Goal: Task Accomplishment & Management: Complete application form

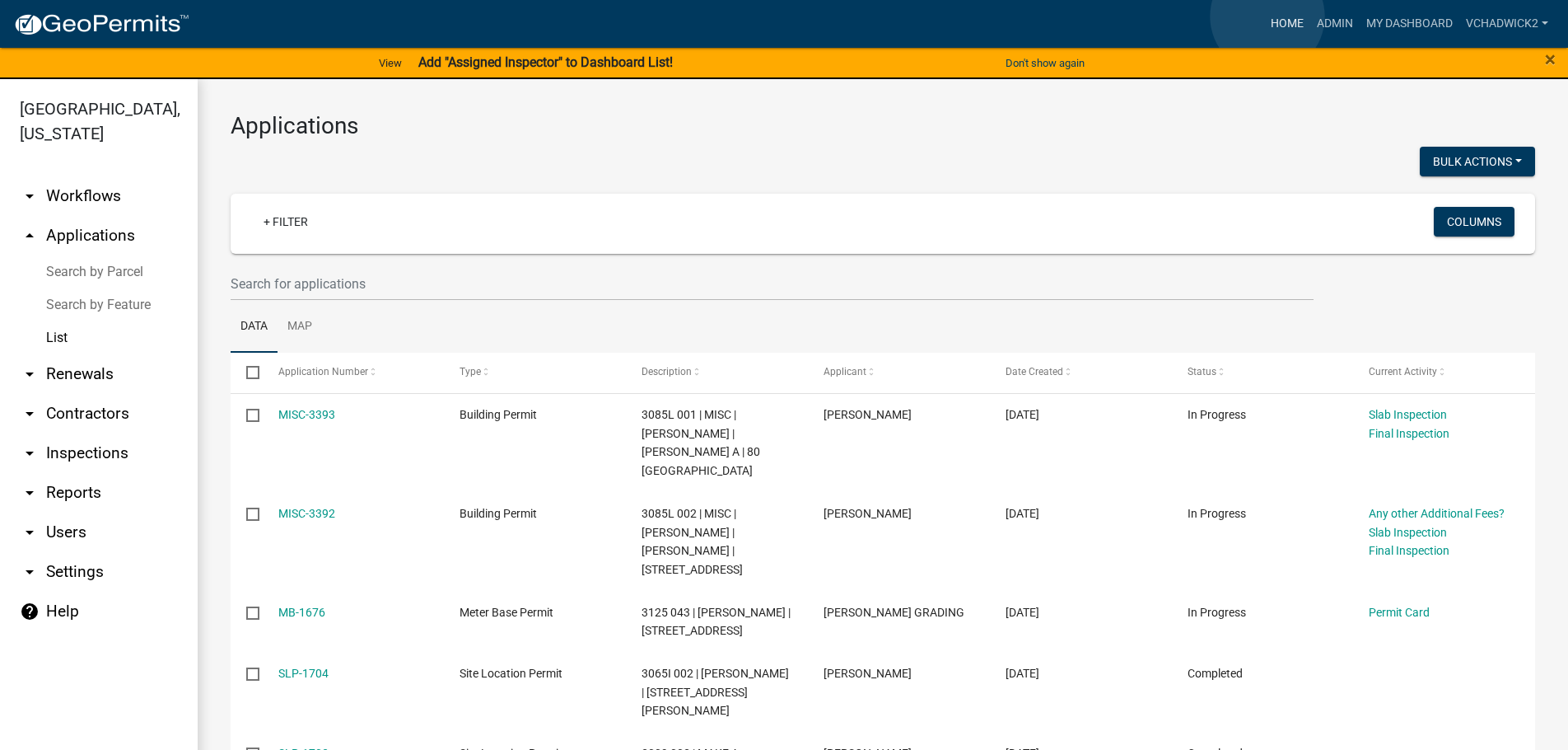
click at [1268, 17] on link "Home" at bounding box center [1287, 24] width 46 height 31
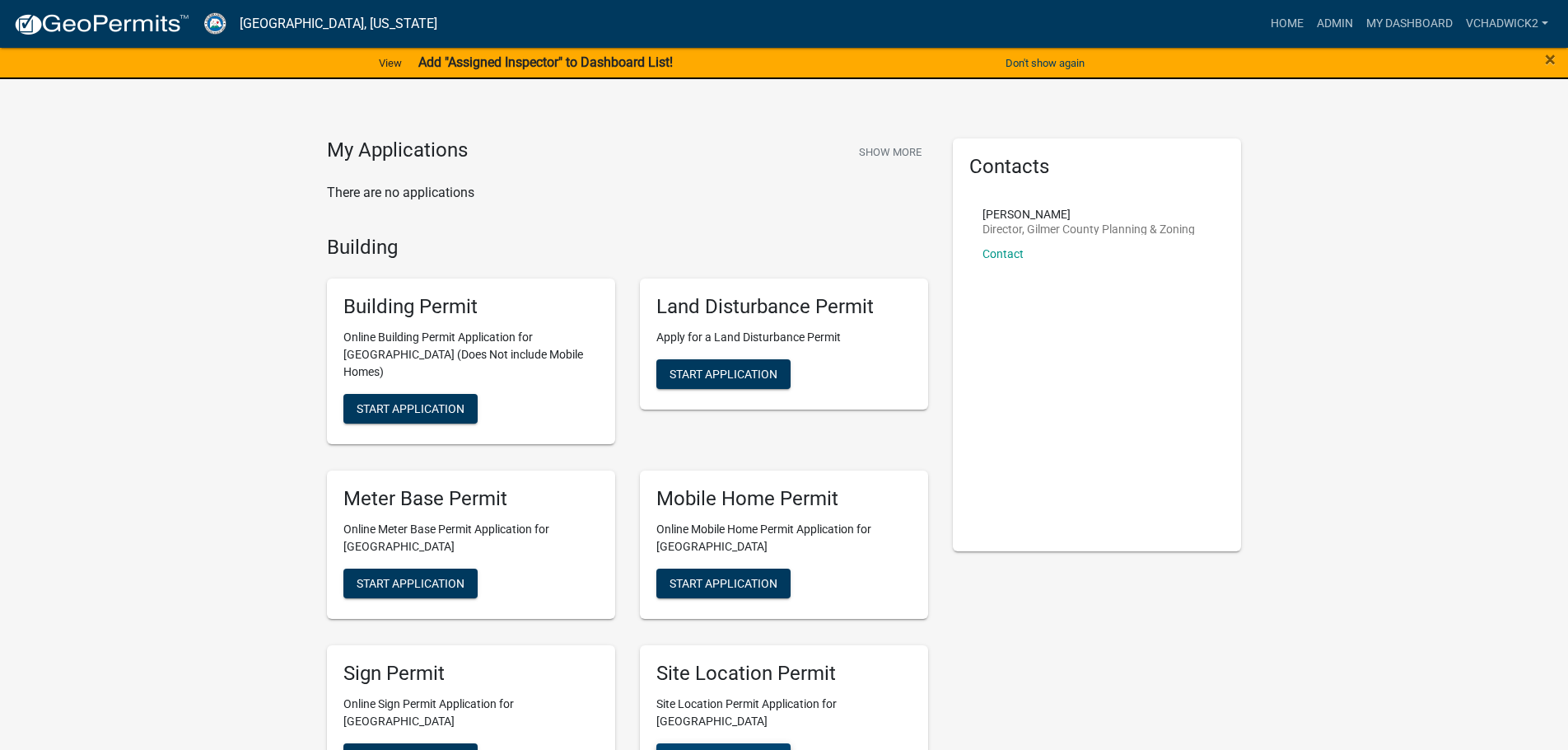
click at [674, 743] on button "Start Application" at bounding box center [723, 758] width 134 height 30
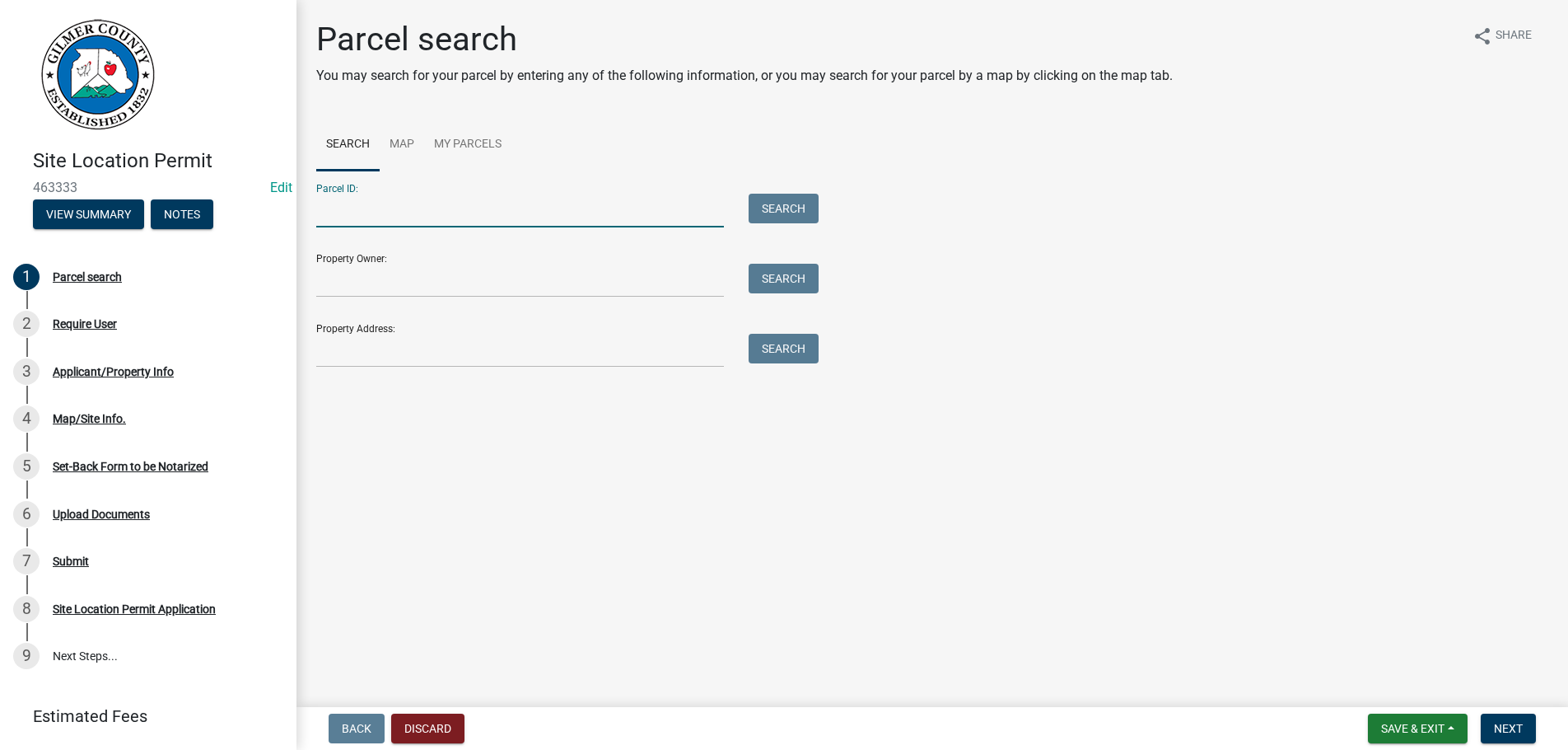
click at [363, 202] on input "Parcel ID:" at bounding box center [520, 210] width 408 height 34
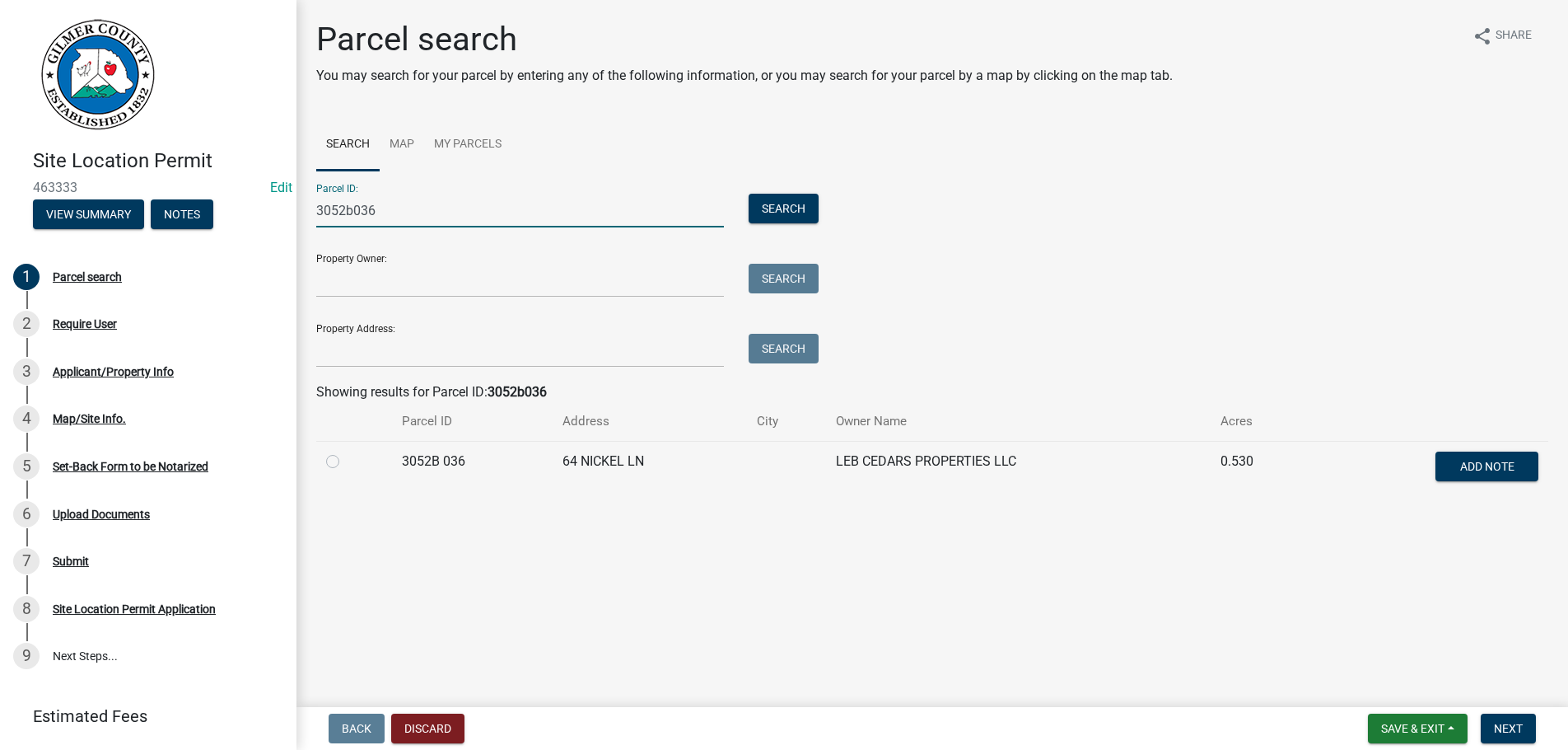
type input "3052b036"
click at [346, 452] on label at bounding box center [346, 452] width 0 height 0
click at [346, 462] on 036 "radio" at bounding box center [351, 457] width 11 height 11
radio 036 "true"
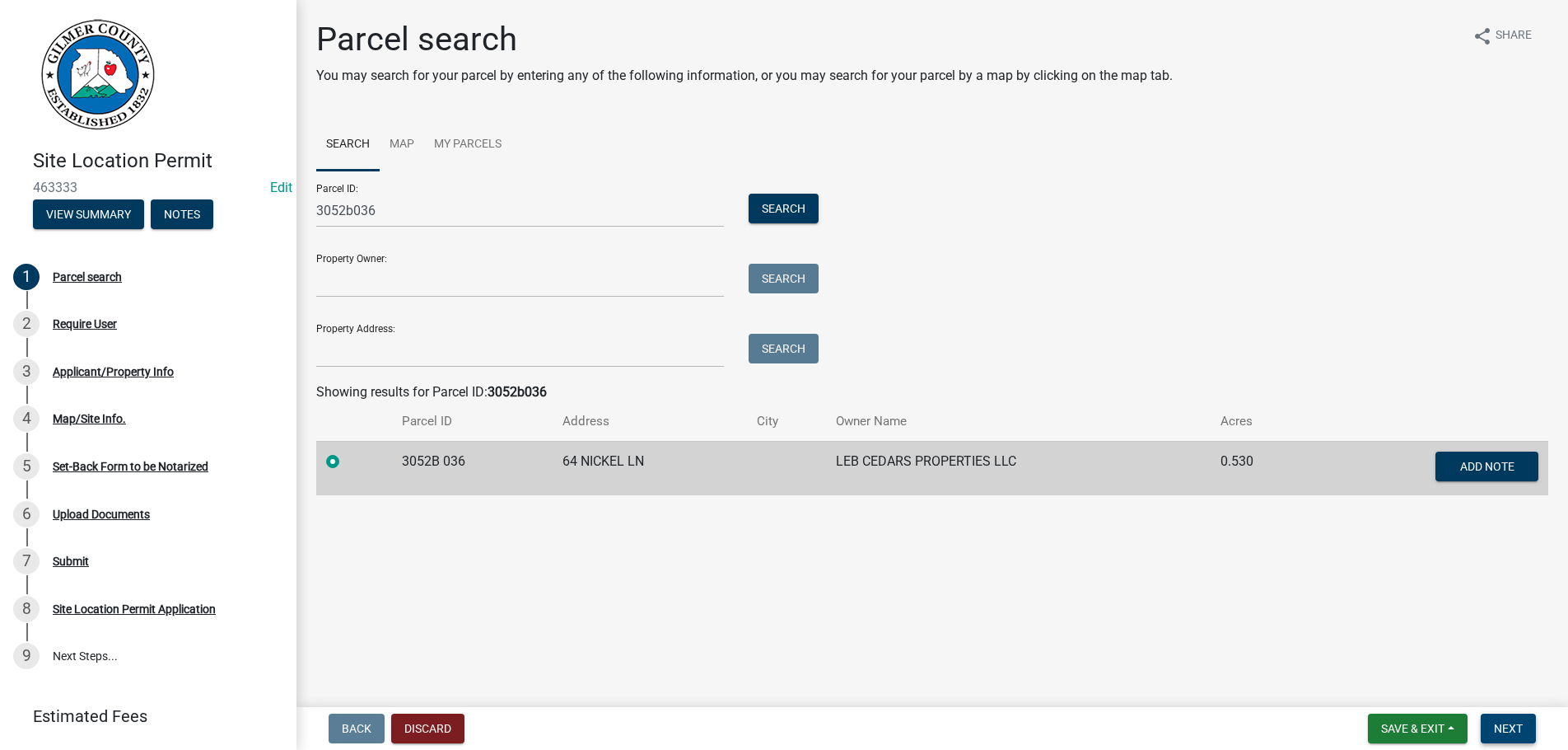
click at [1491, 724] on button "Next" at bounding box center [1508, 728] width 55 height 30
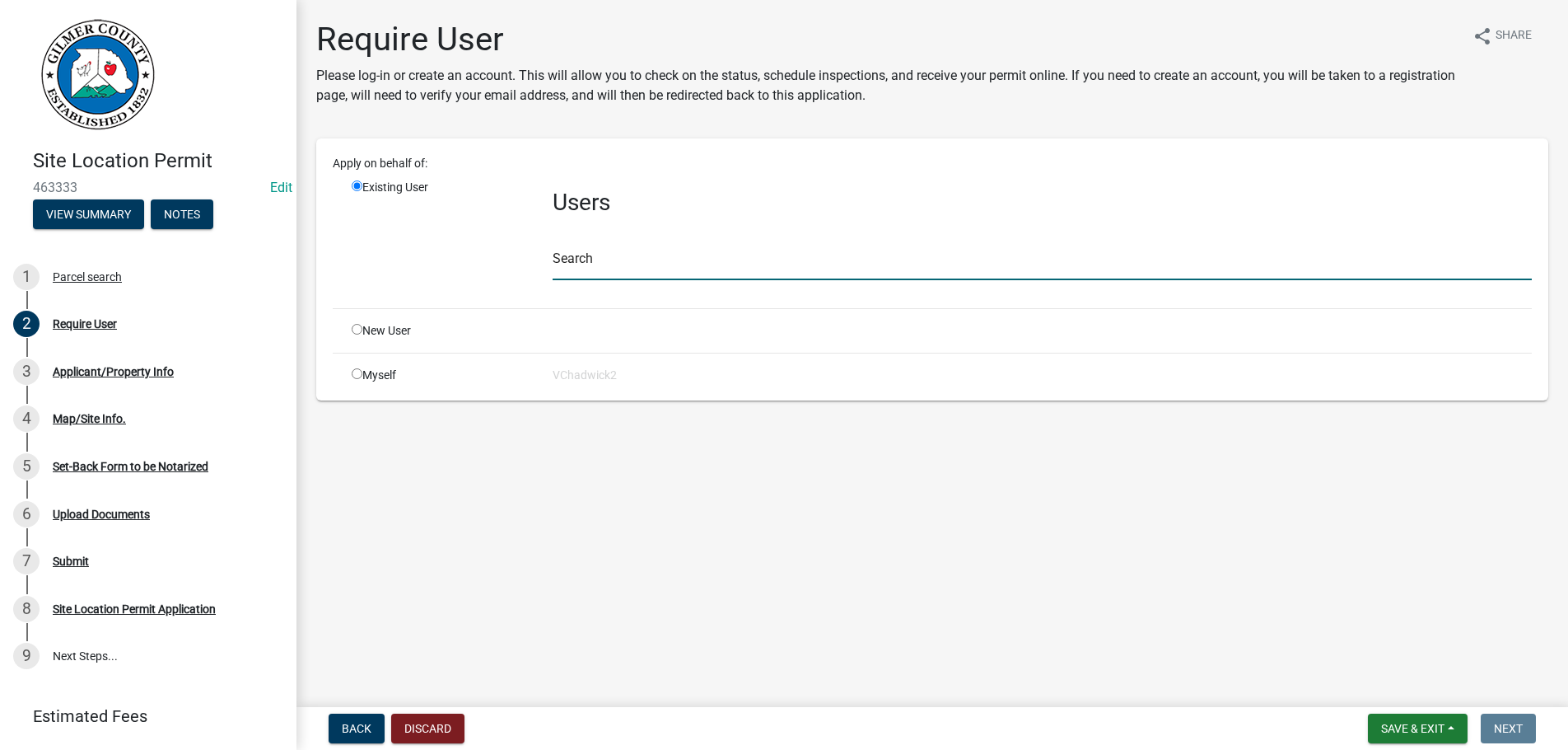
click at [575, 264] on input "text" at bounding box center [1043, 263] width 980 height 34
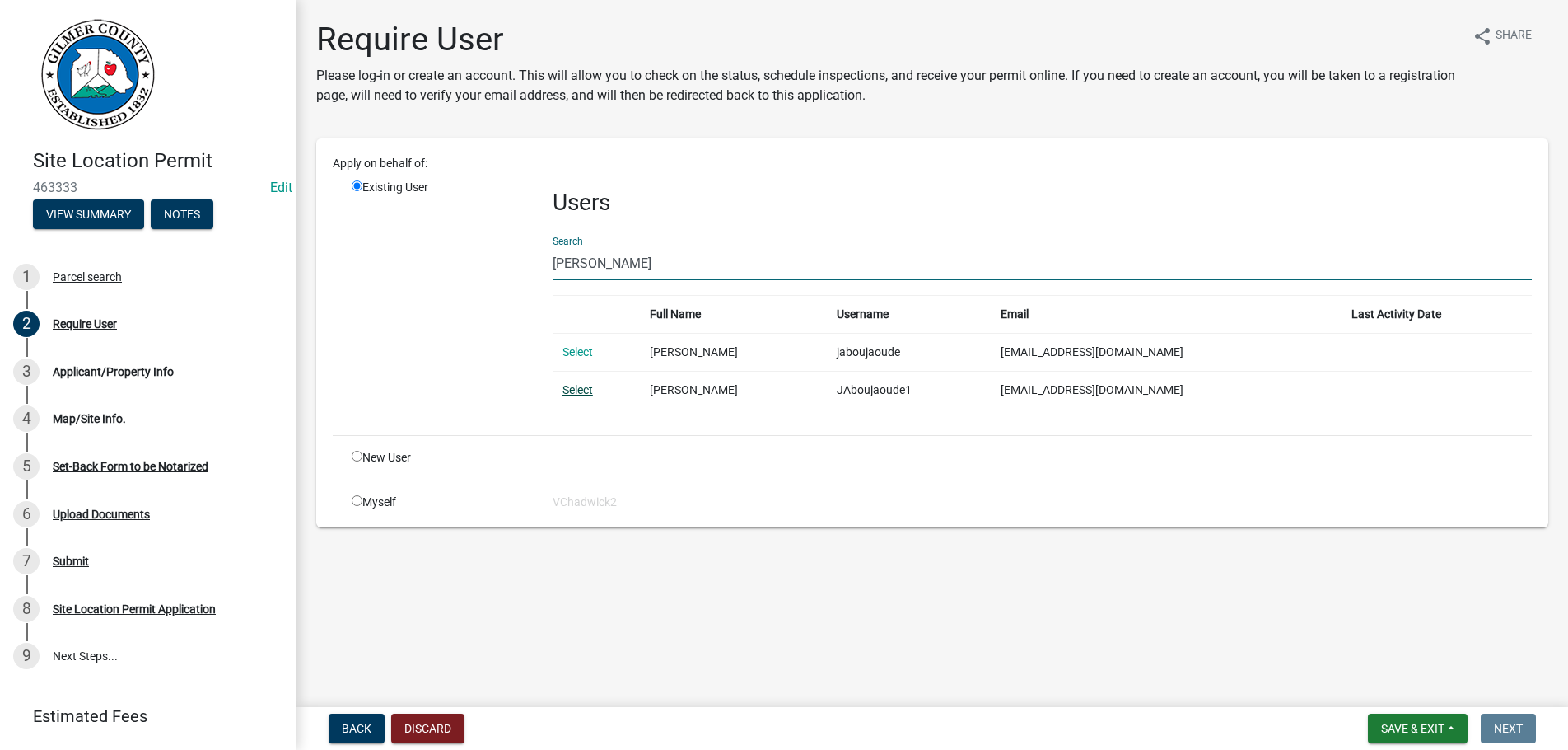
type input "[PERSON_NAME]"
click at [583, 388] on link "Select" at bounding box center [578, 390] width 31 height 13
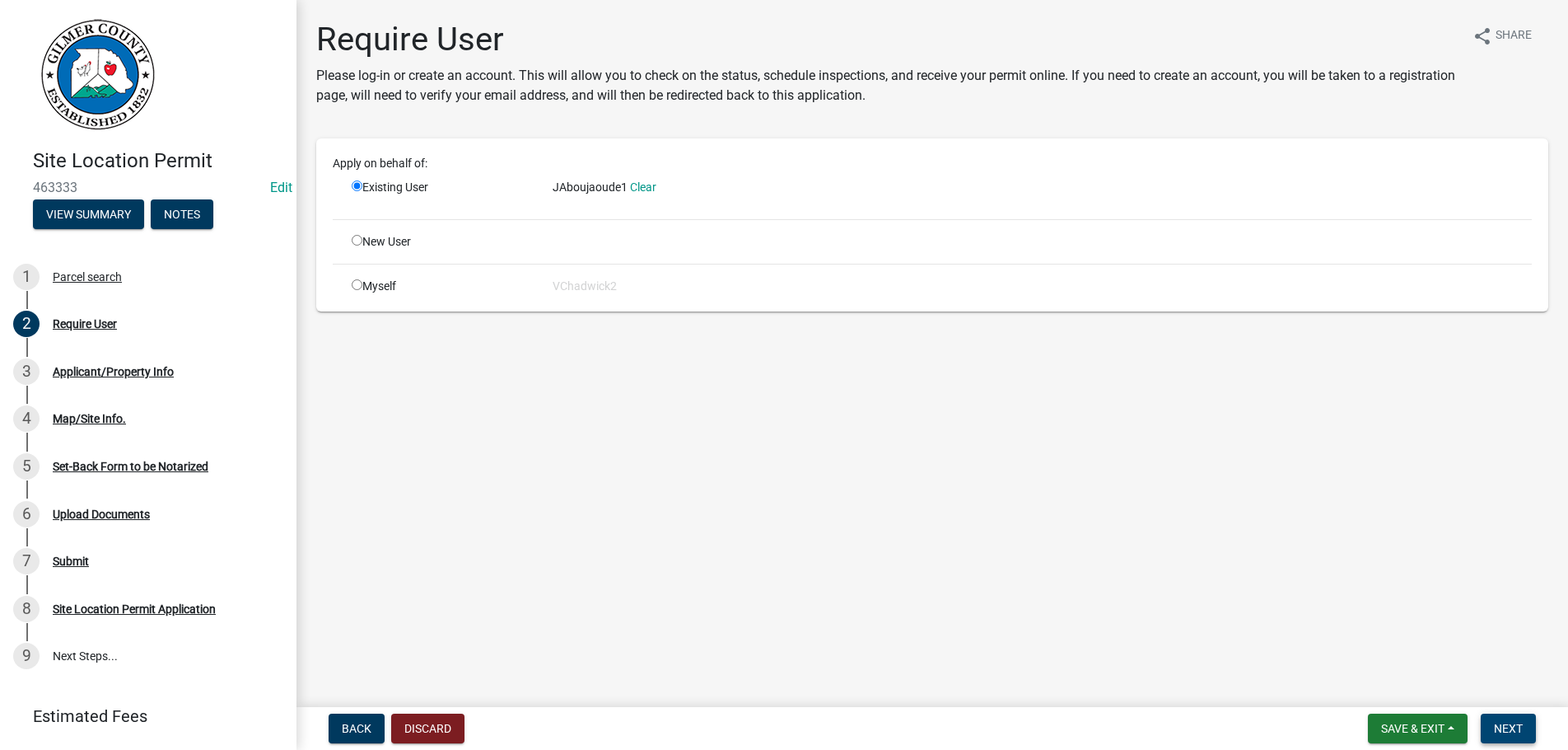
click at [1512, 723] on span "Next" at bounding box center [1508, 728] width 29 height 13
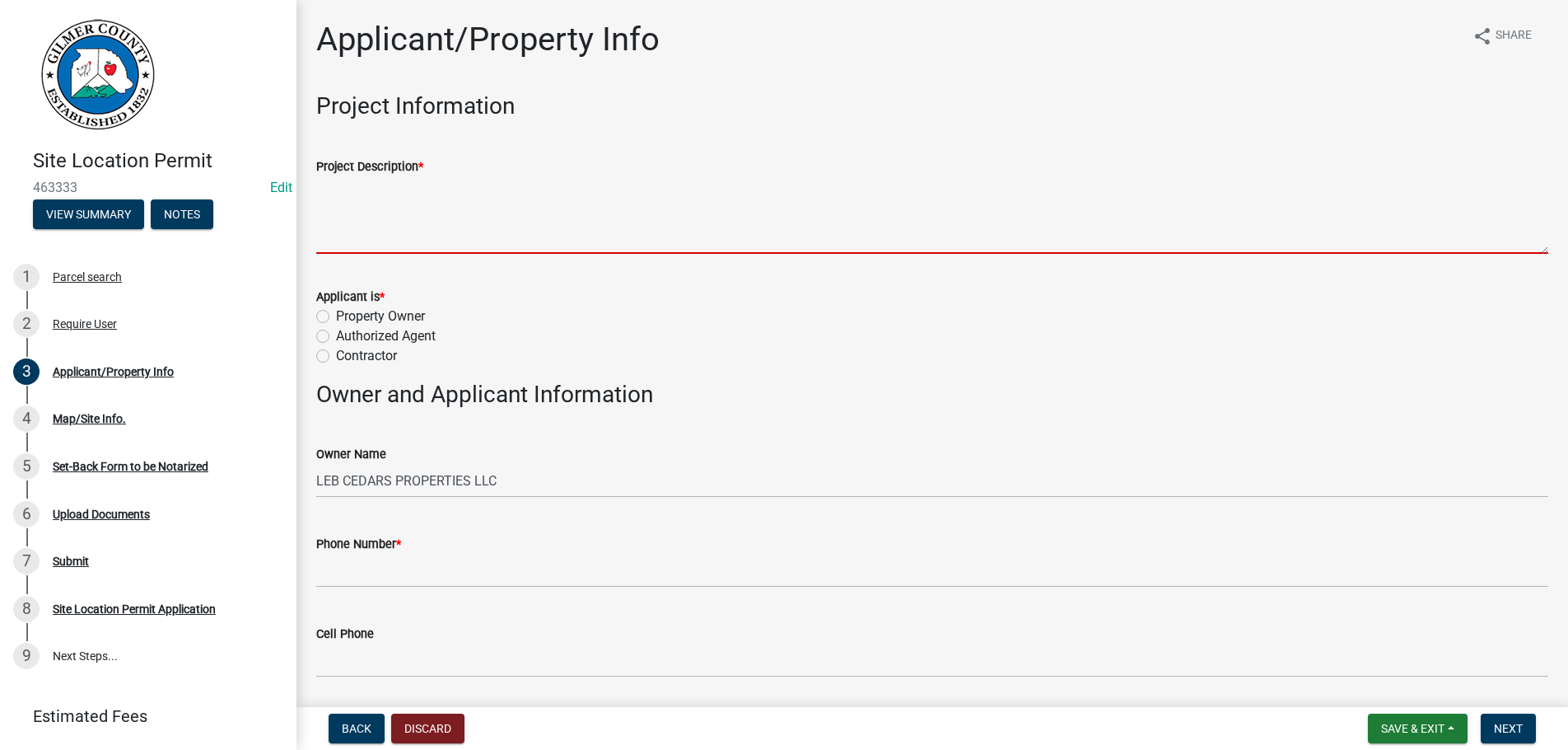
click at [411, 225] on textarea "Project Description *" at bounding box center [932, 215] width 1232 height 78
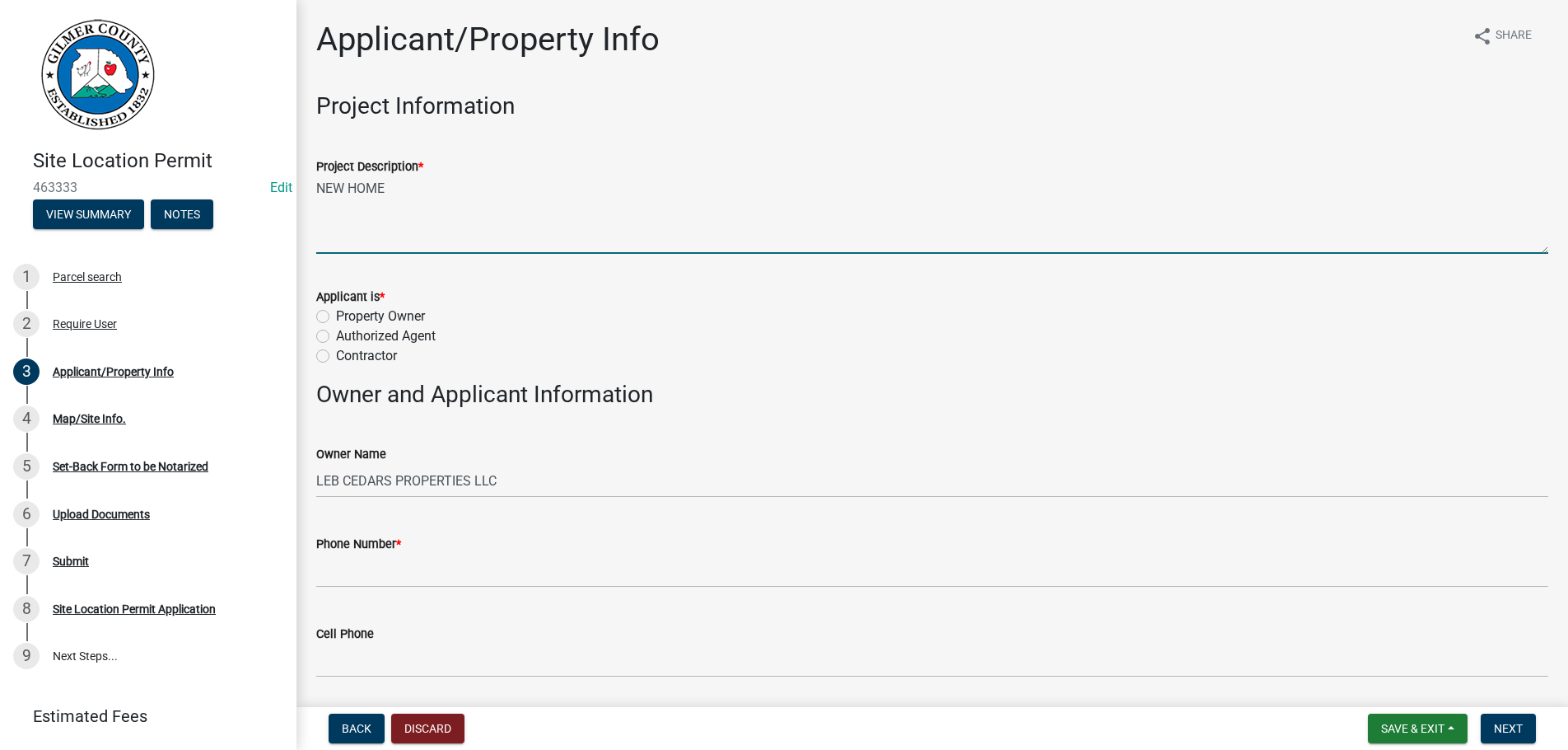
type textarea "NEW HOME"
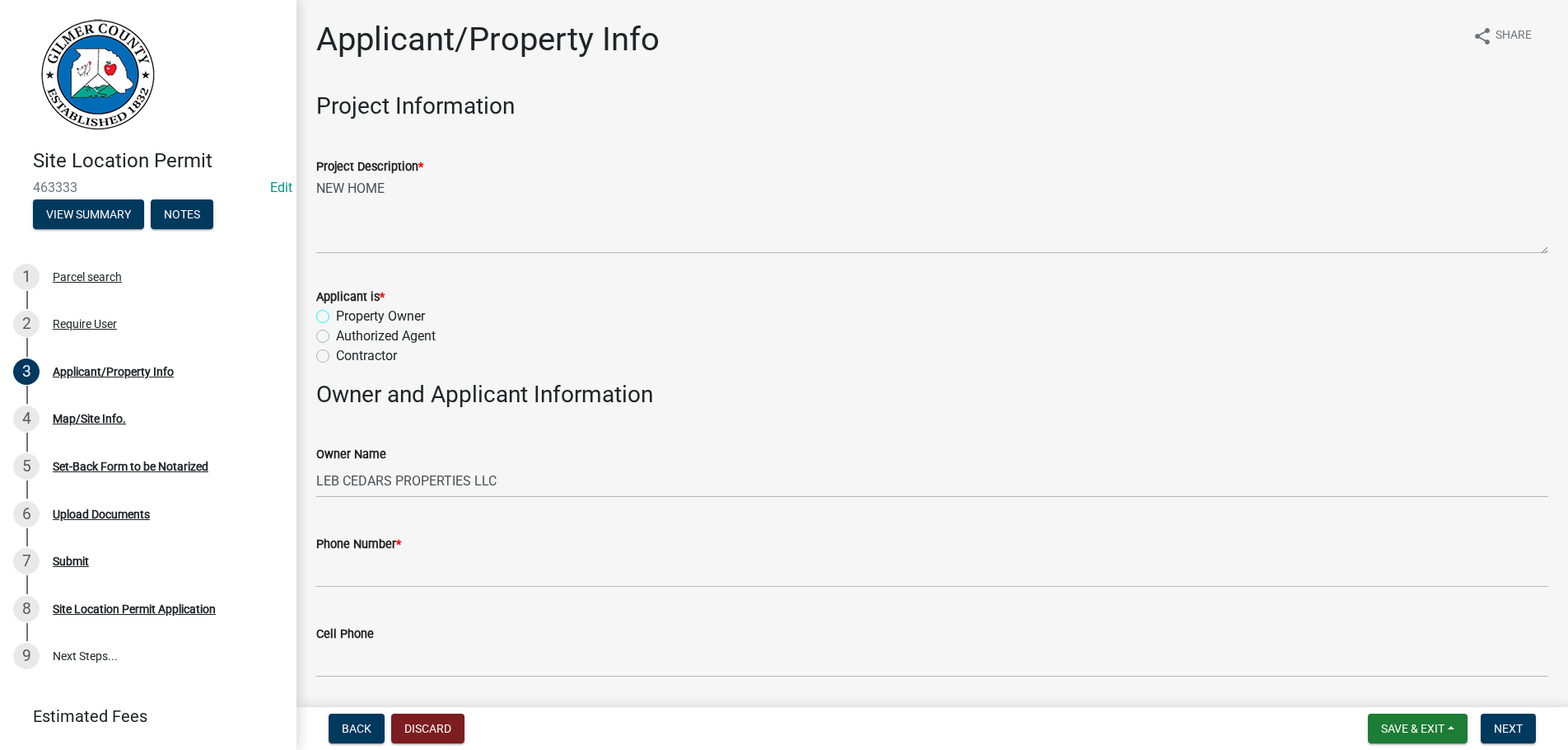
click at [336, 306] on input "Property Owner" at bounding box center [341, 311] width 11 height 11
radio input "true"
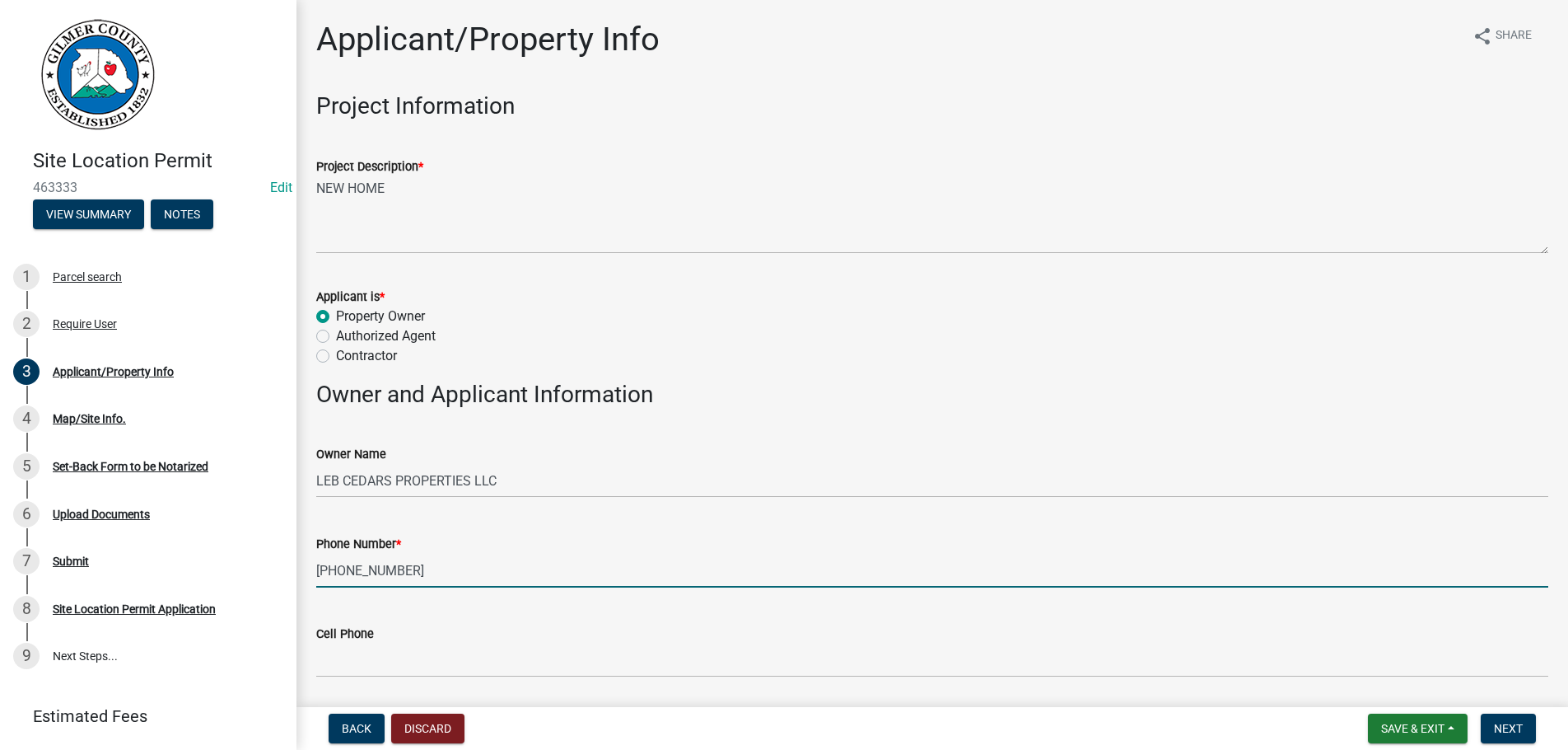
scroll to position [281, 0]
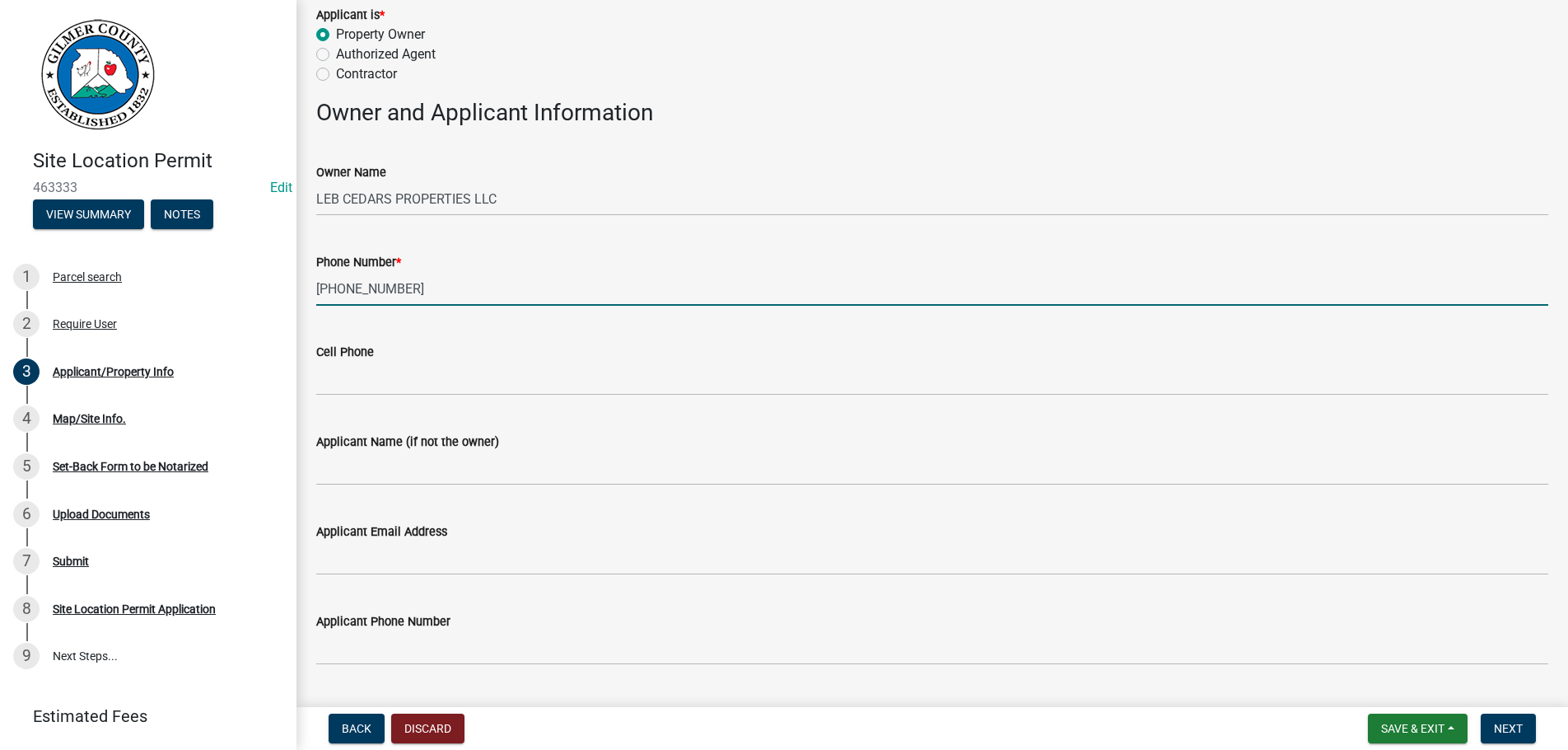
type input "[PHONE_NUMBER]"
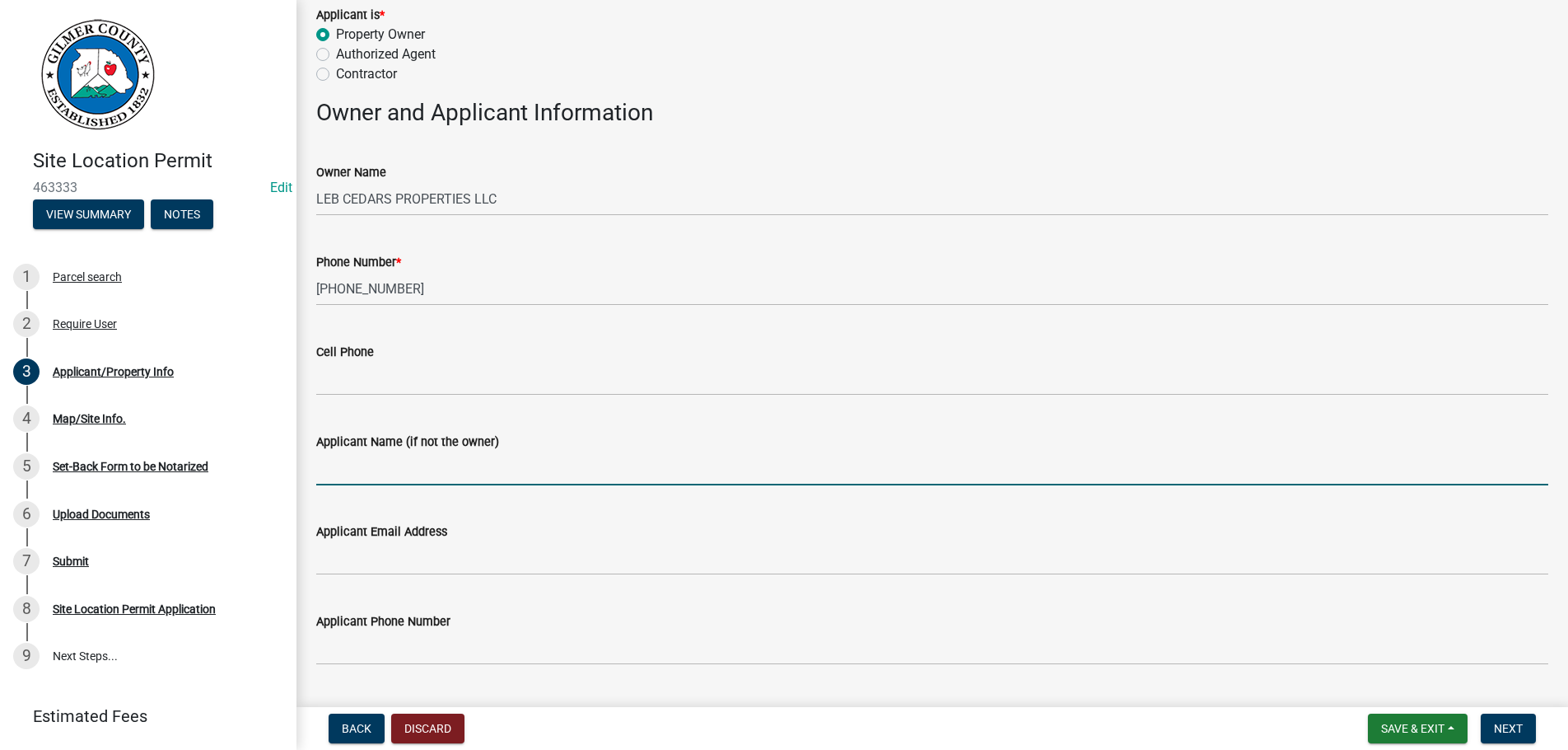
click at [458, 472] on input "Applicant Name (if not the owner)" at bounding box center [932, 469] width 1232 height 34
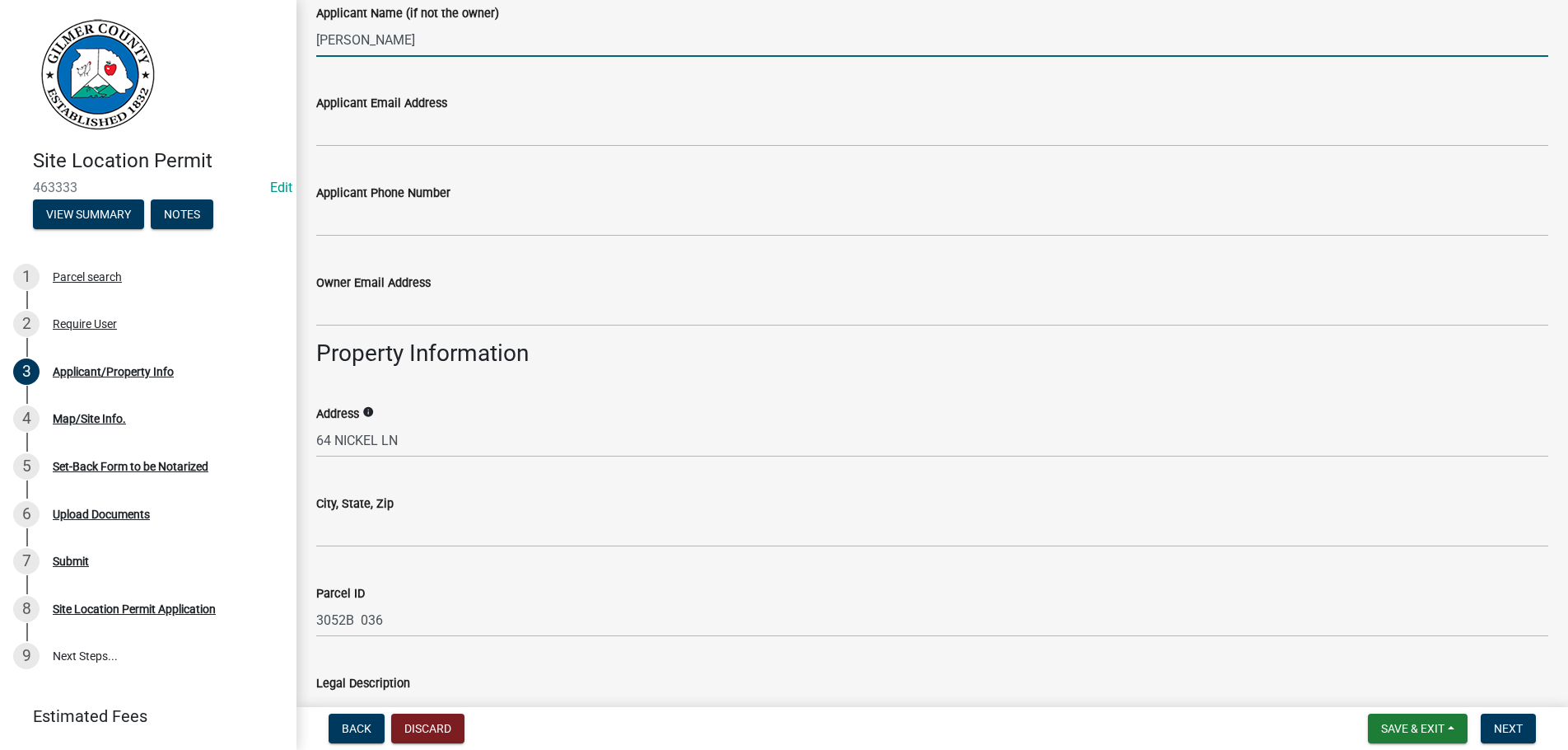
scroll to position [752, 0]
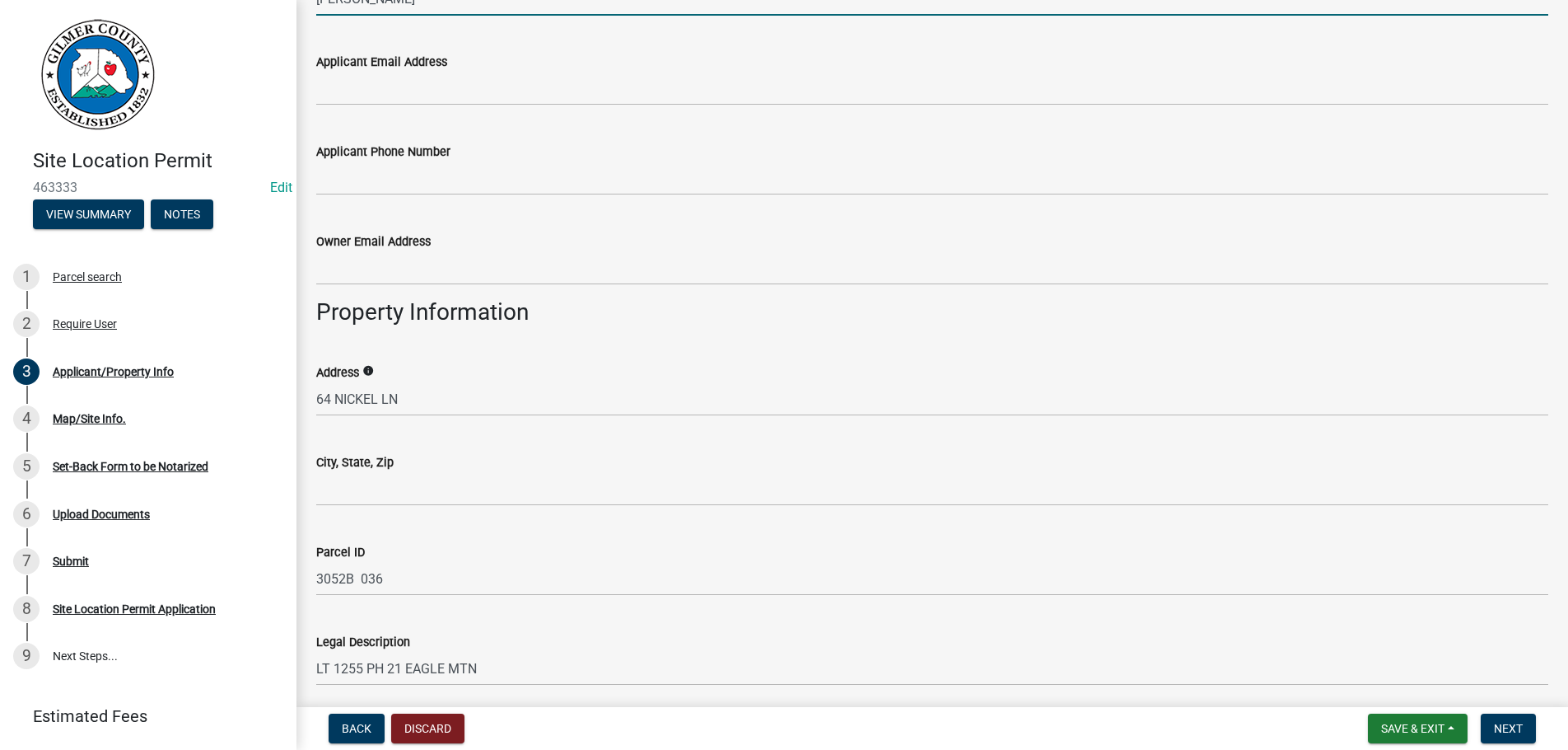
type input "[PERSON_NAME]"
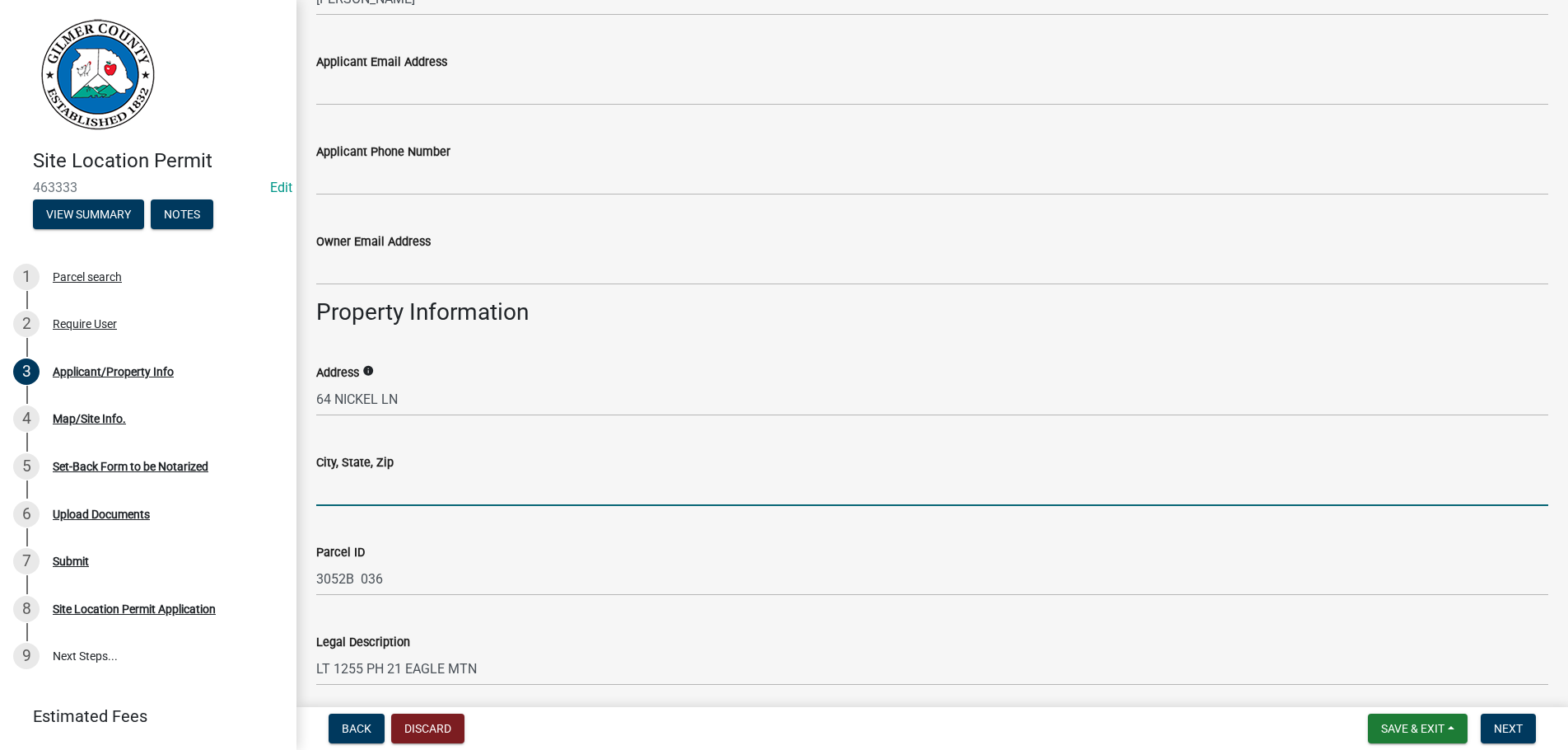
click at [409, 485] on input "City, State, Zip" at bounding box center [932, 488] width 1232 height 34
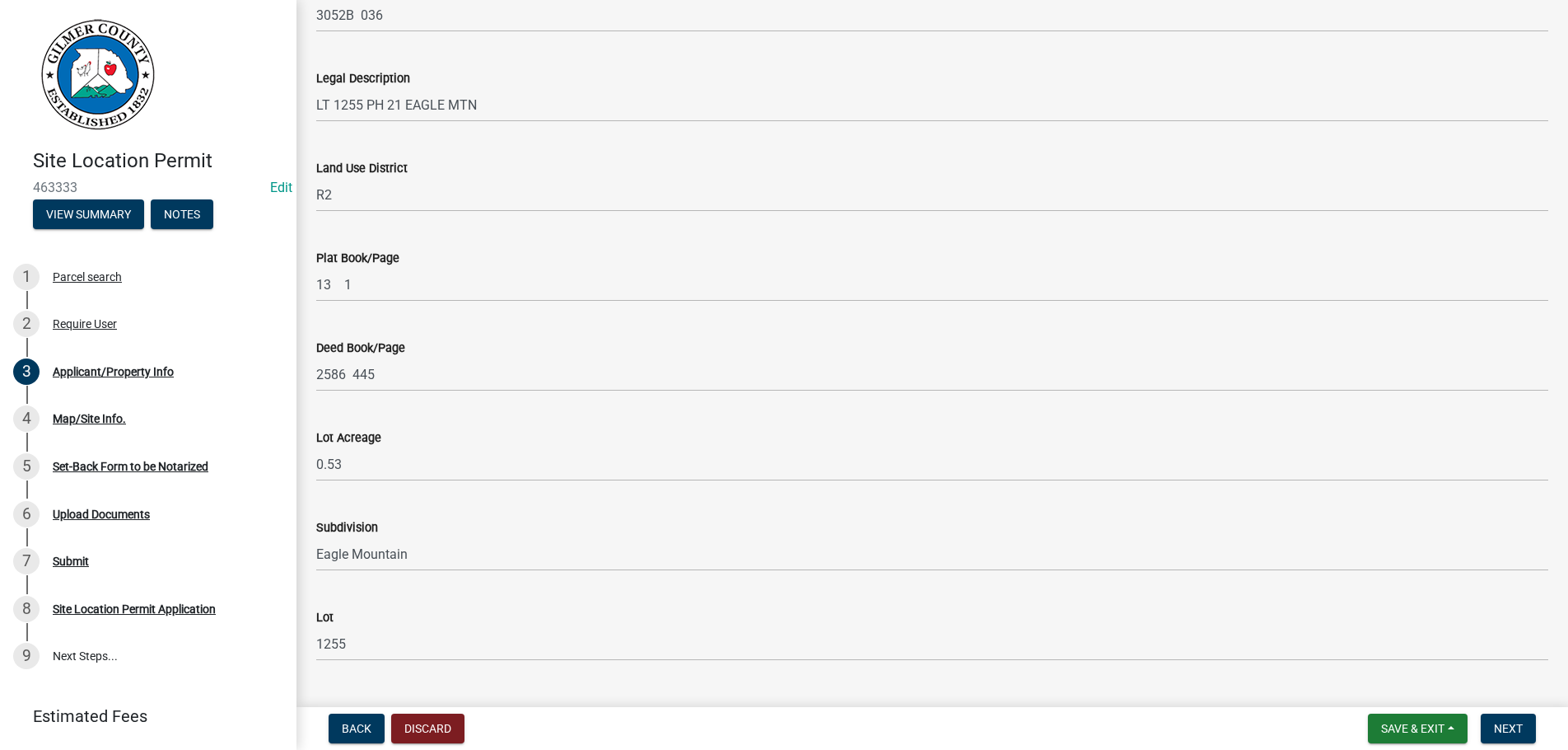
scroll to position [1576, 0]
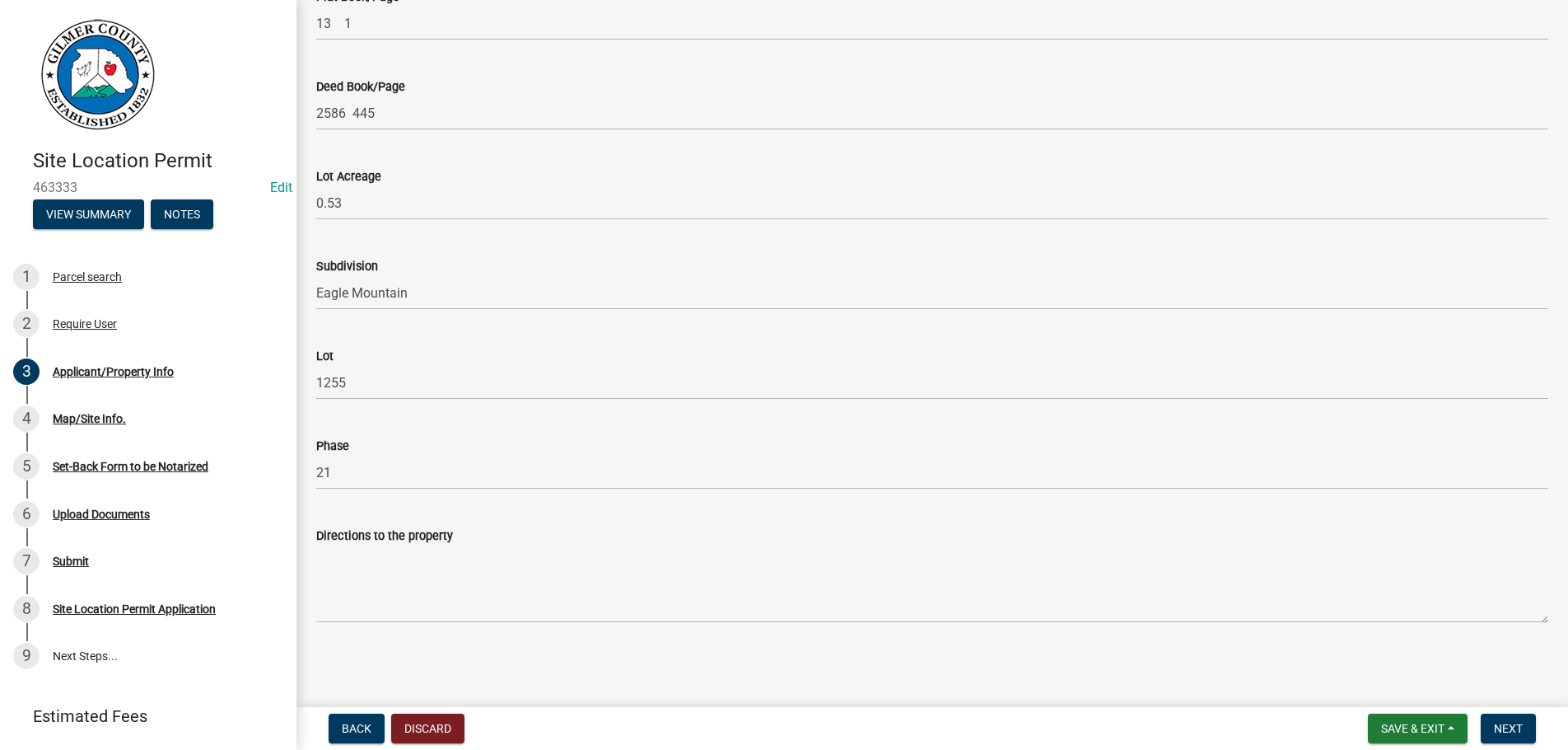
type input "ELLIJAY GA 30540"
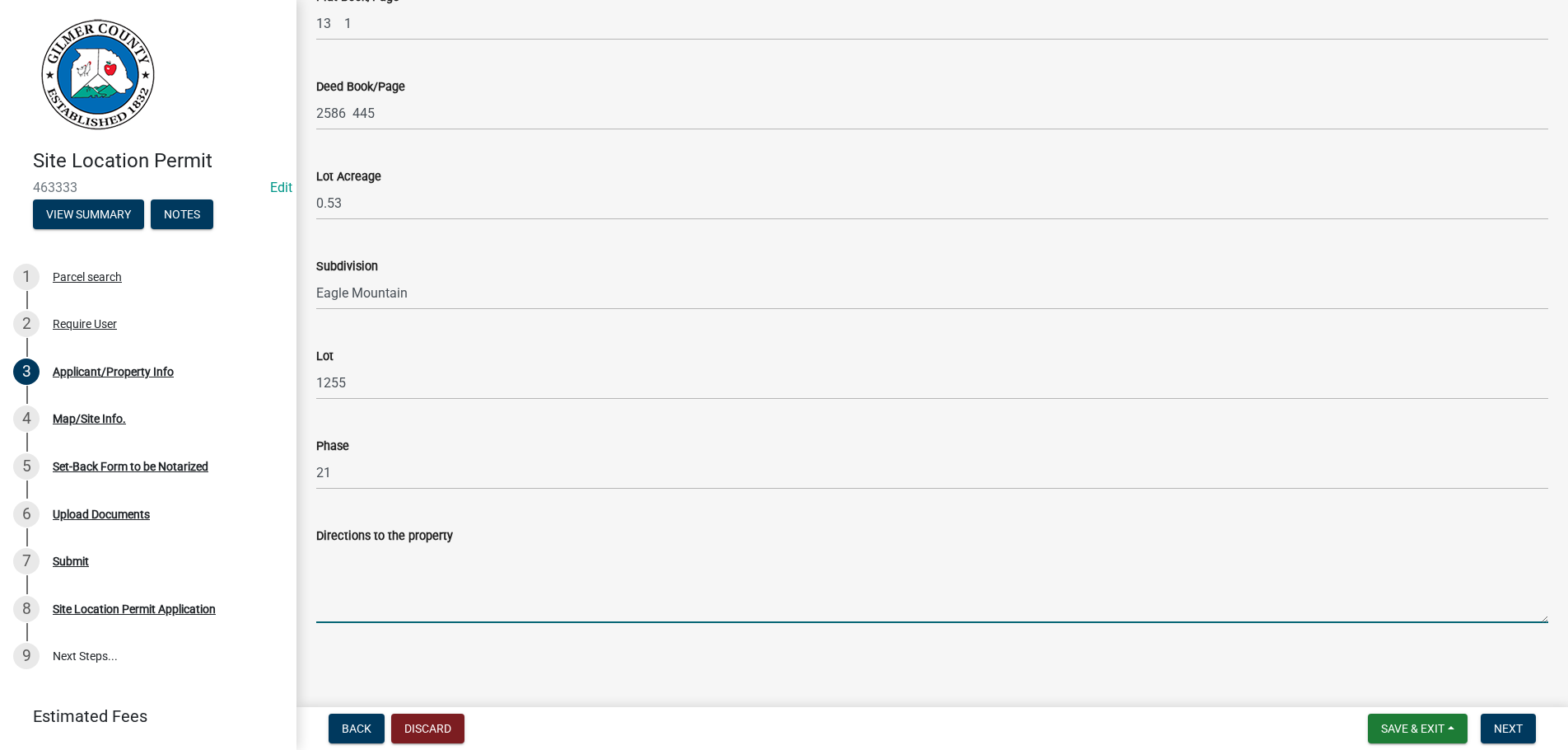
click at [400, 585] on textarea "Directions to the property" at bounding box center [932, 584] width 1232 height 78
click at [550, 553] on textarea "EM GATE RT ON [PERSON_NAME] ON FLEURLT ON NICKLE 64 IS ON THE RT." at bounding box center [932, 584] width 1232 height 78
type textarea "EM GATE RT ON [PERSON_NAME] ON FLEUR LT ON NICKLE 64 IS ON THE RT."
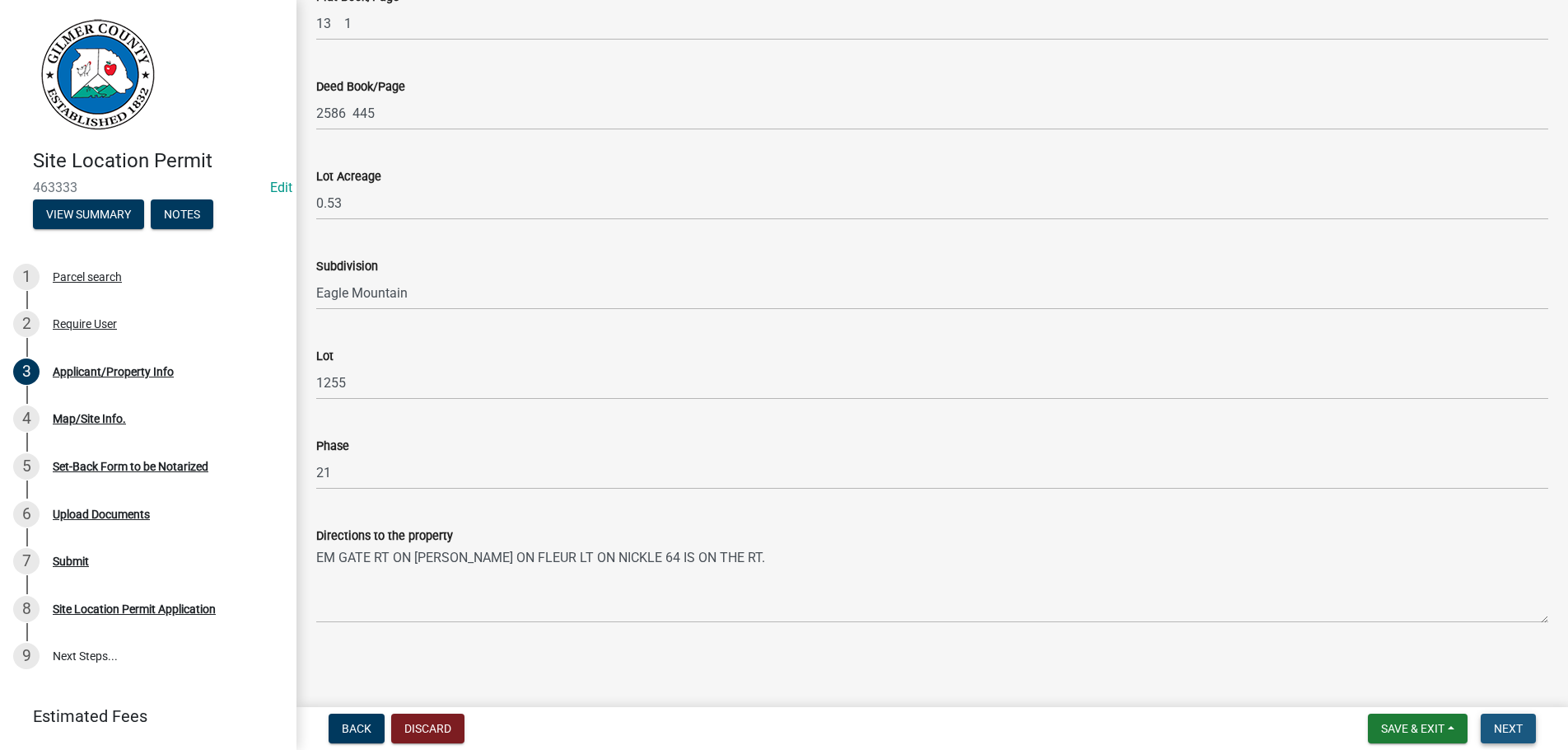
click at [1511, 733] on span "Next" at bounding box center [1508, 728] width 29 height 13
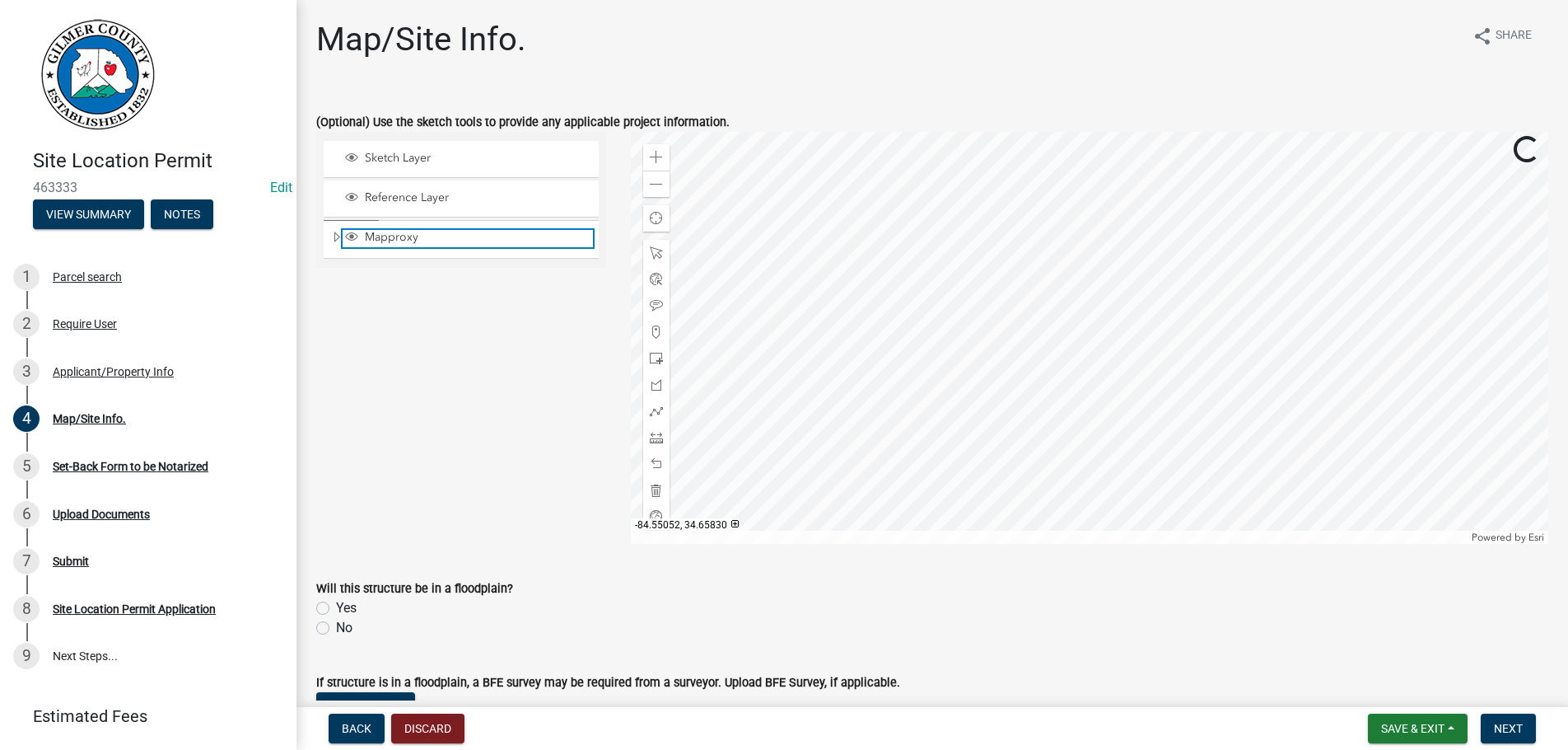
click at [406, 240] on span "Mapproxy" at bounding box center [477, 238] width 233 height 15
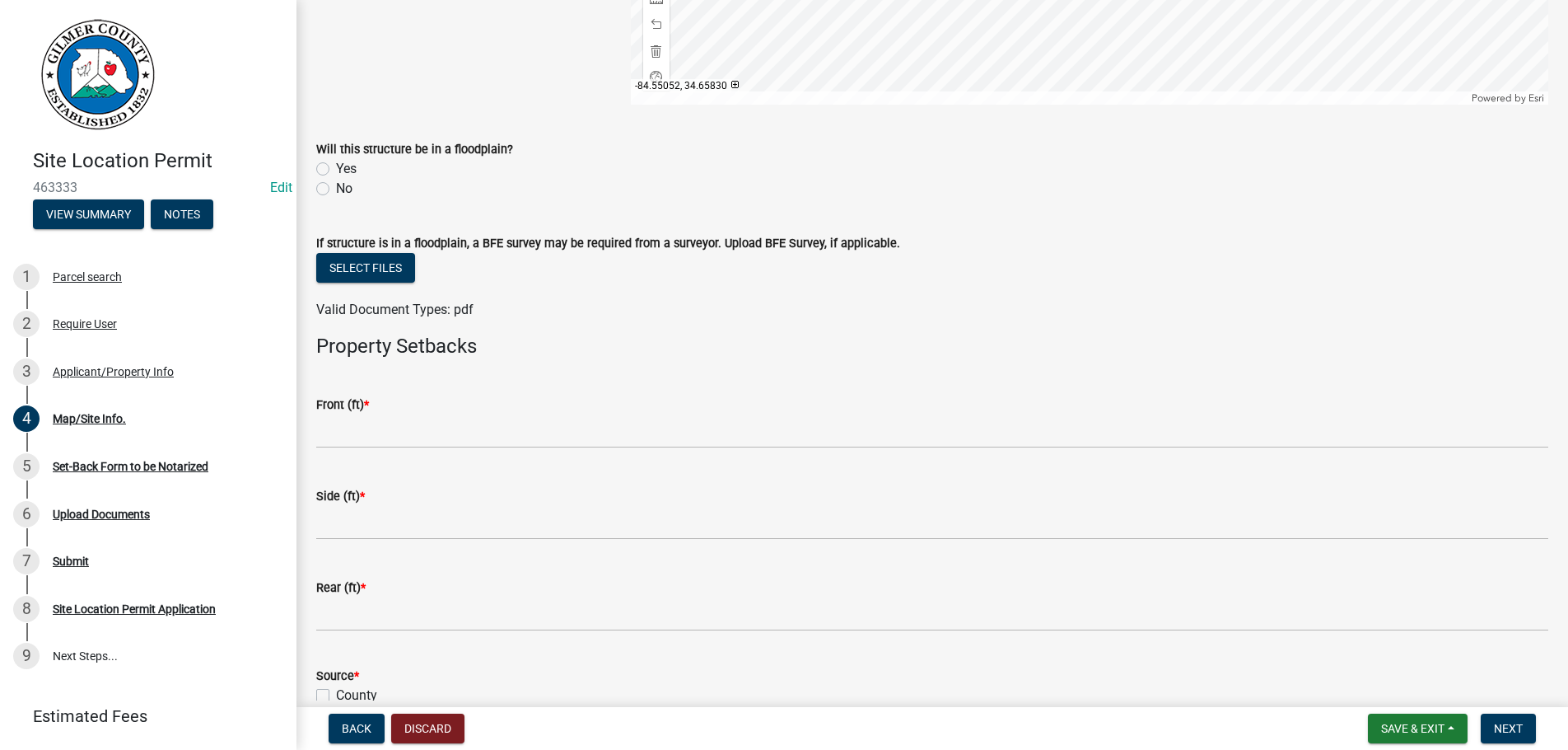
scroll to position [564, 0]
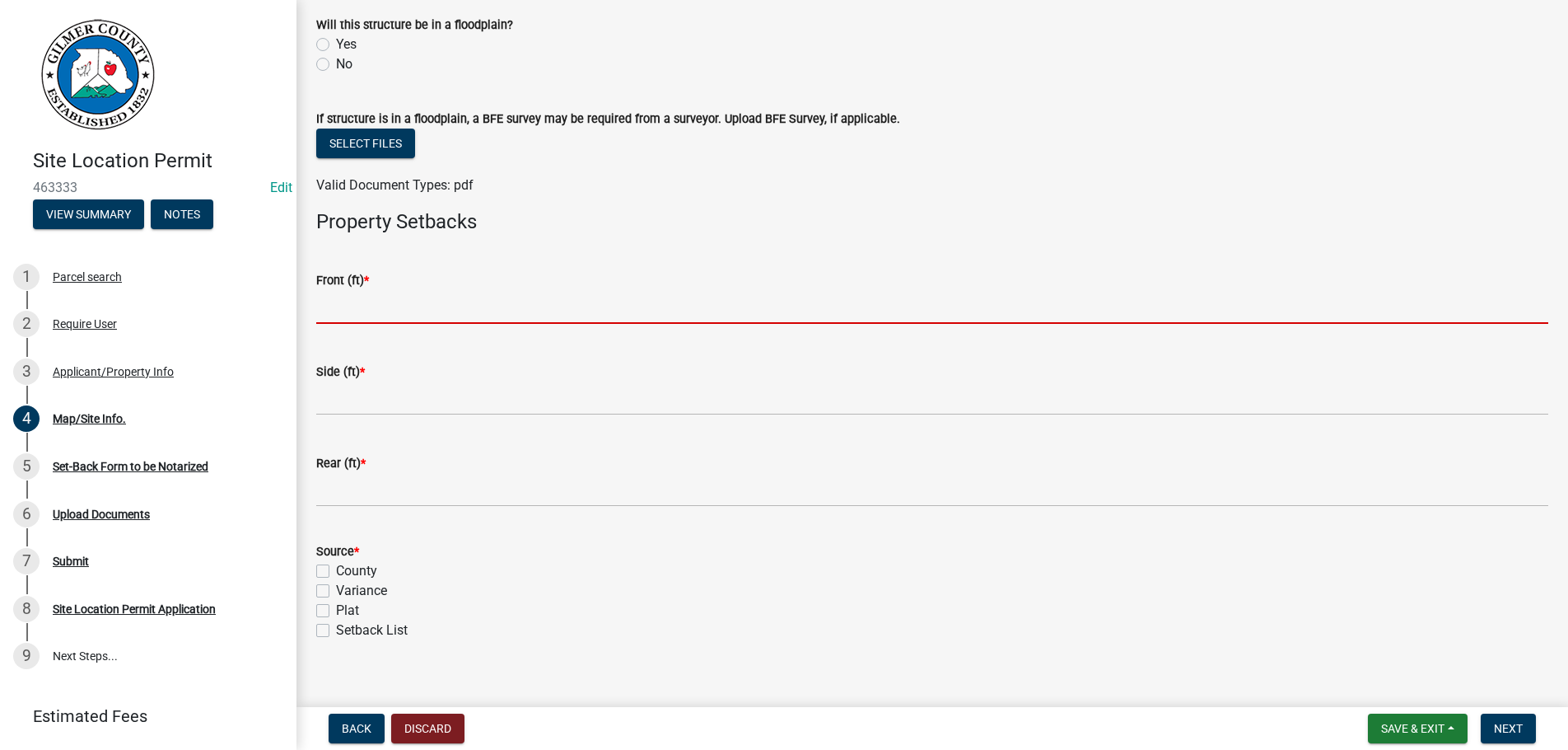
click at [403, 304] on input "text" at bounding box center [932, 306] width 1232 height 34
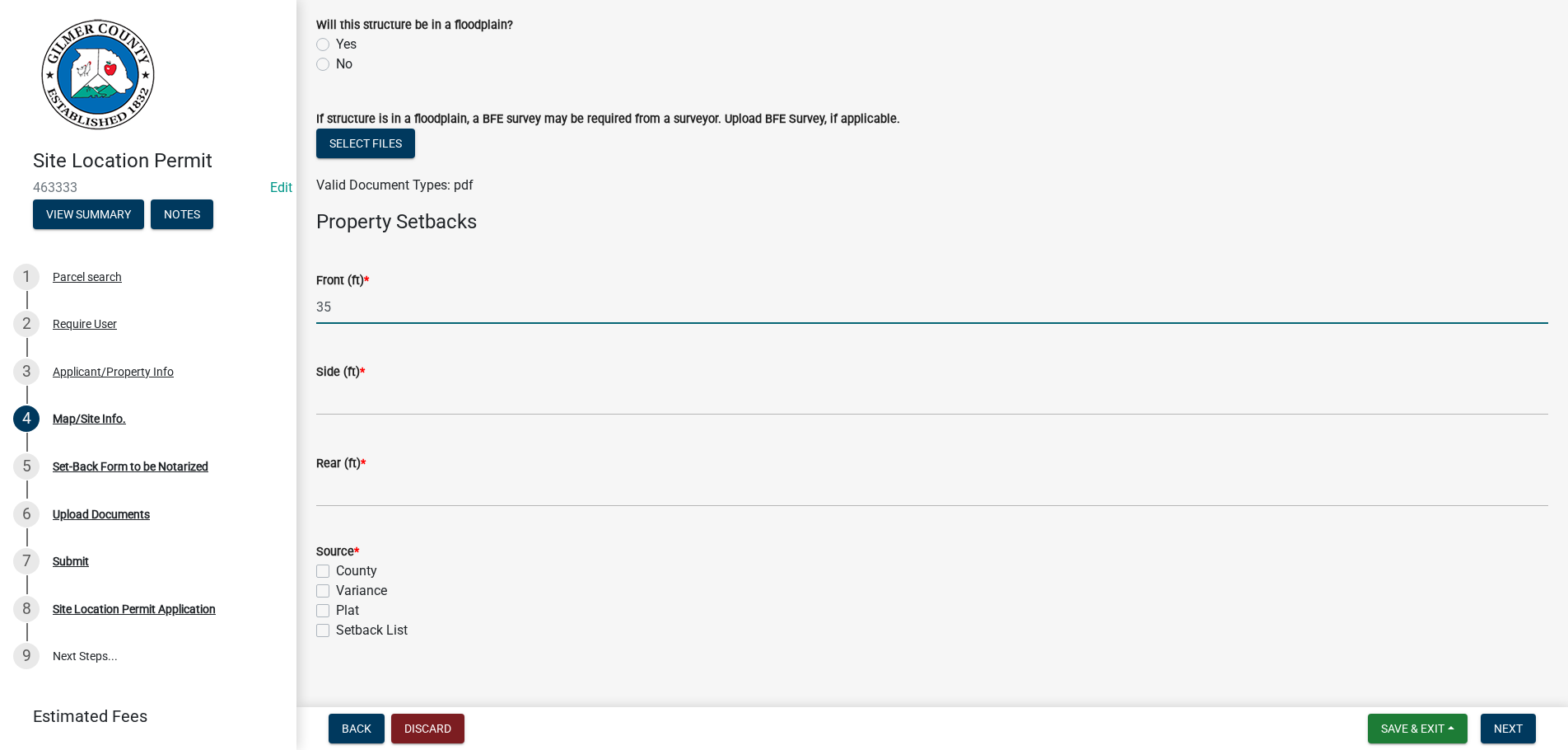
type input "35"
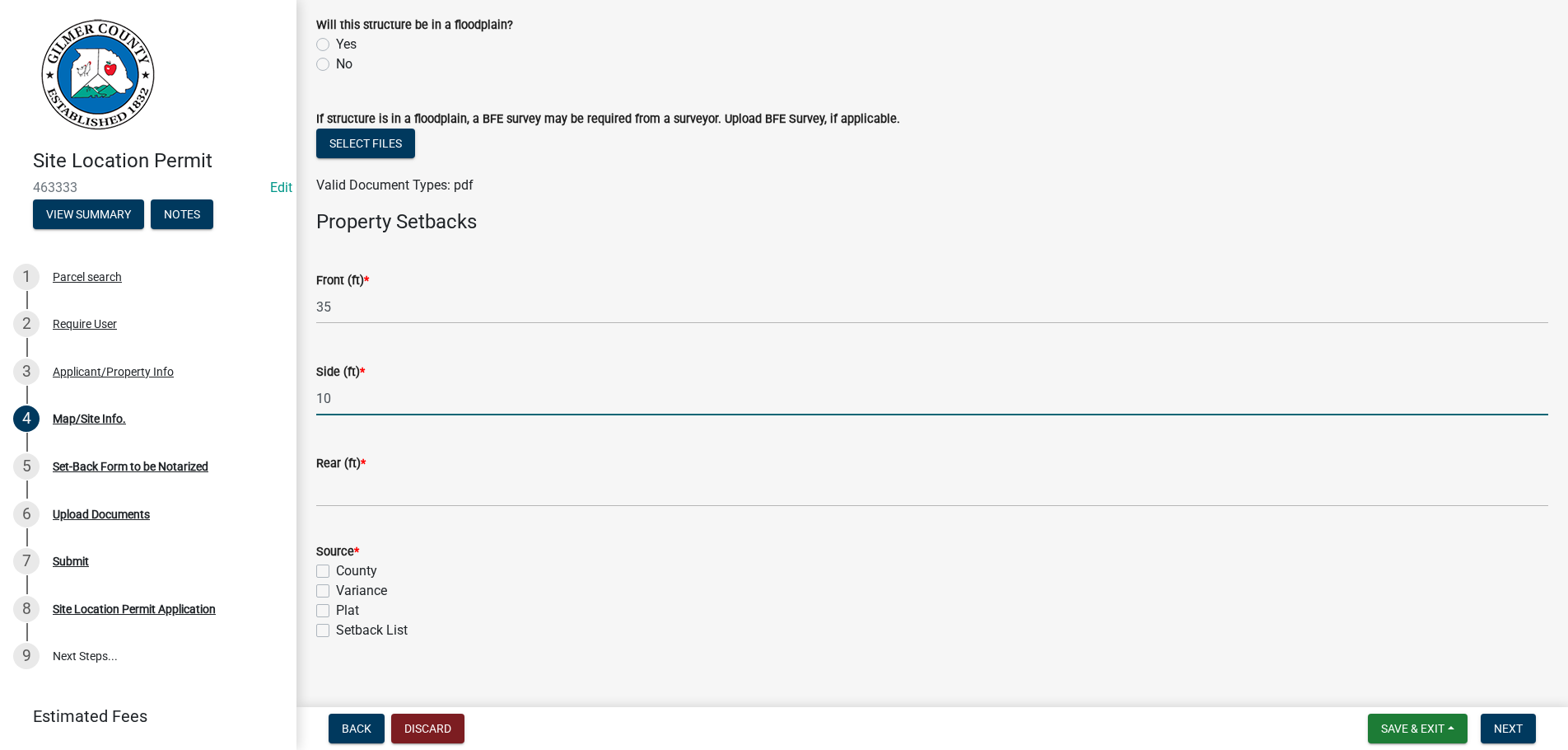
type input "10"
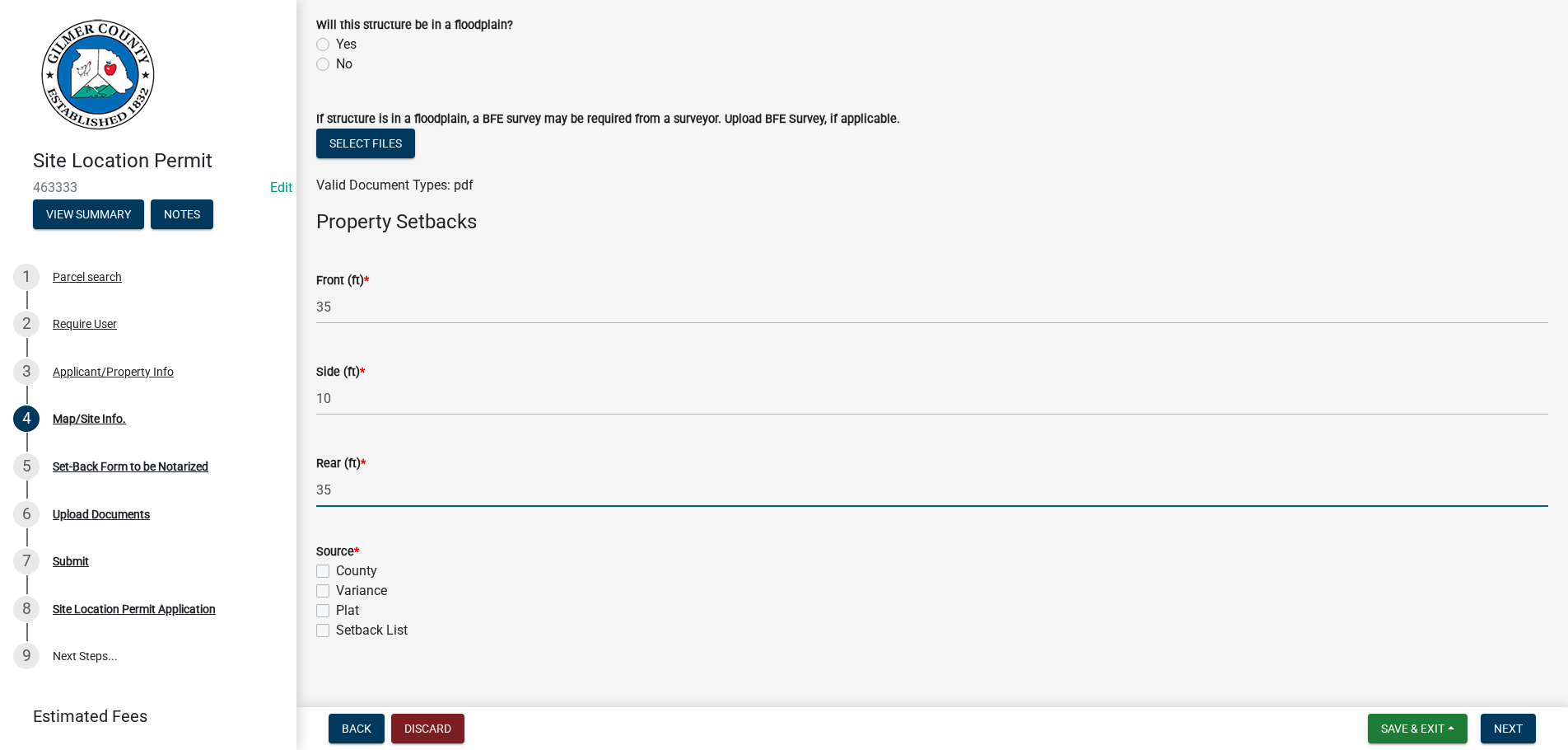
type input "35"
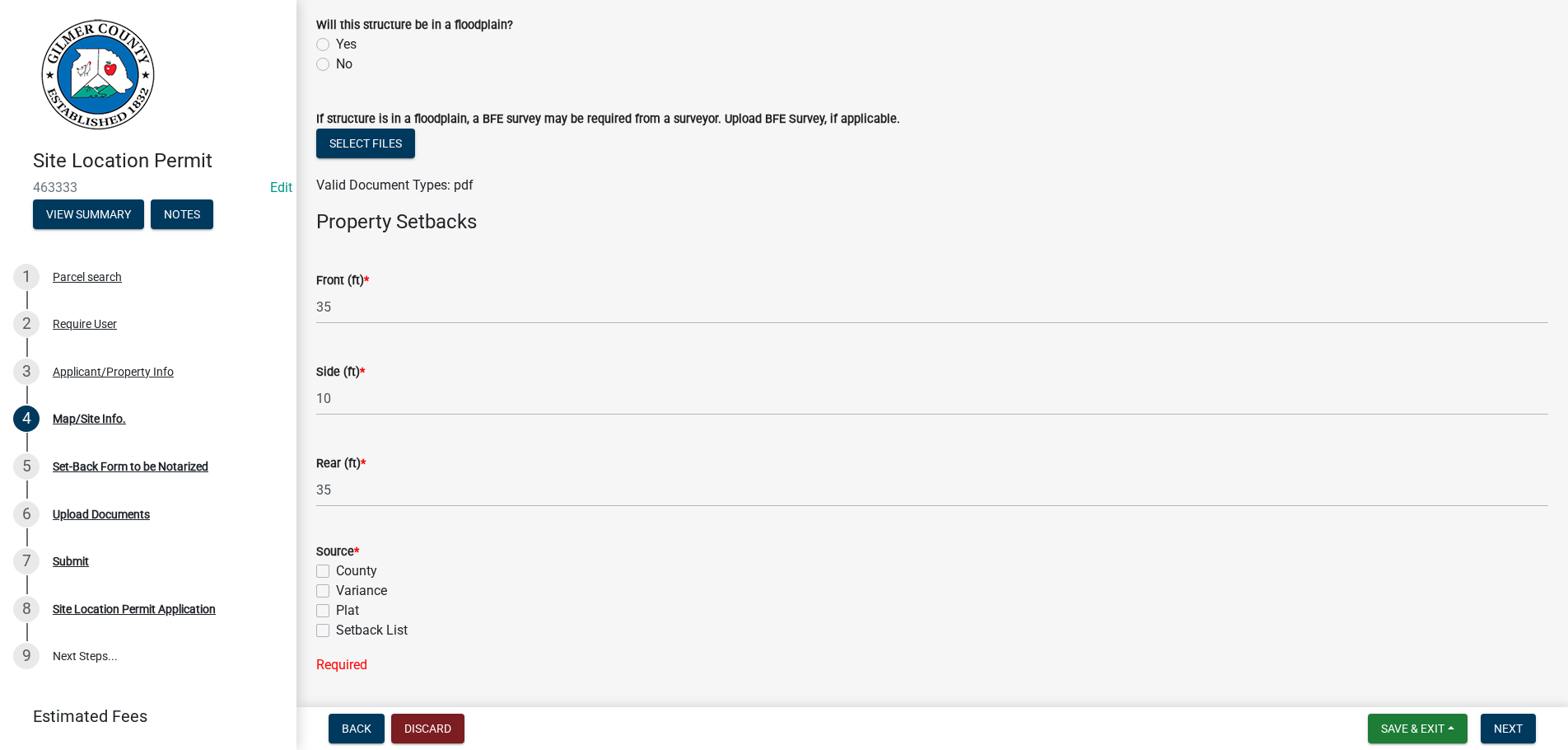
click at [336, 628] on label "Setback List" at bounding box center [372, 631] width 72 height 20
click at [336, 628] on input "Setback List" at bounding box center [341, 626] width 11 height 11
checkbox input "true"
checkbox input "false"
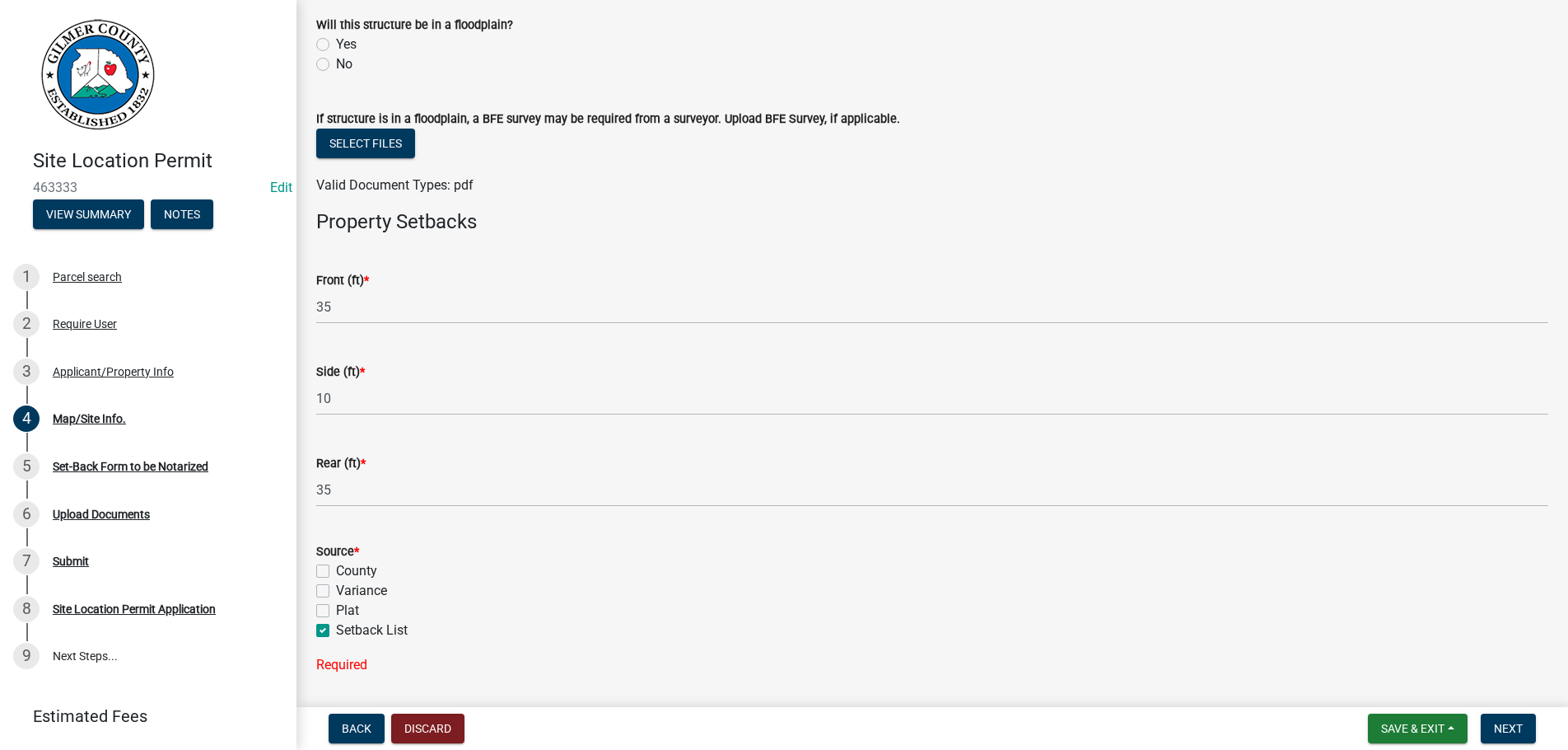
checkbox input "false"
checkbox input "true"
click at [1505, 723] on span "Next" at bounding box center [1508, 728] width 29 height 13
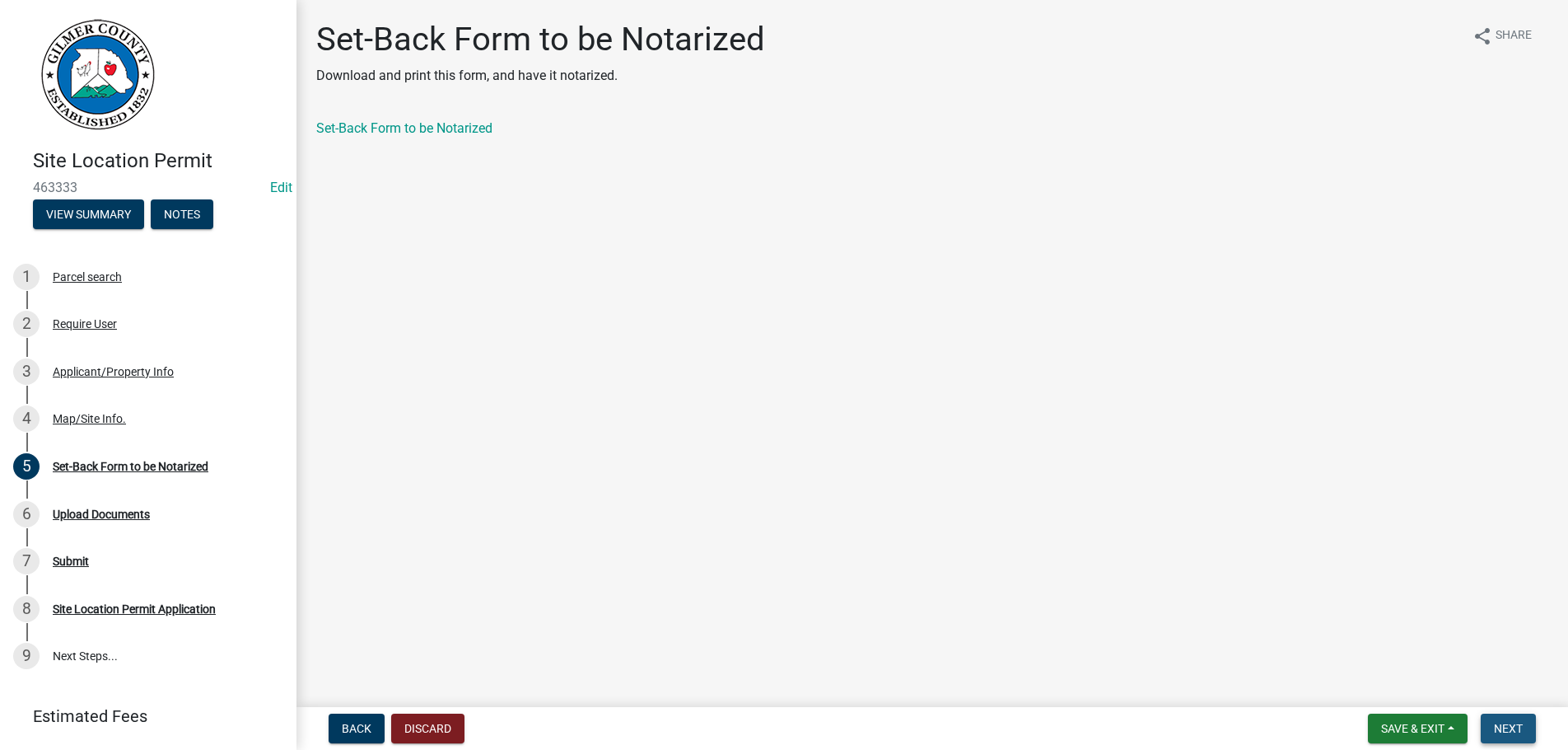
click at [1494, 724] on span "Next" at bounding box center [1508, 728] width 29 height 13
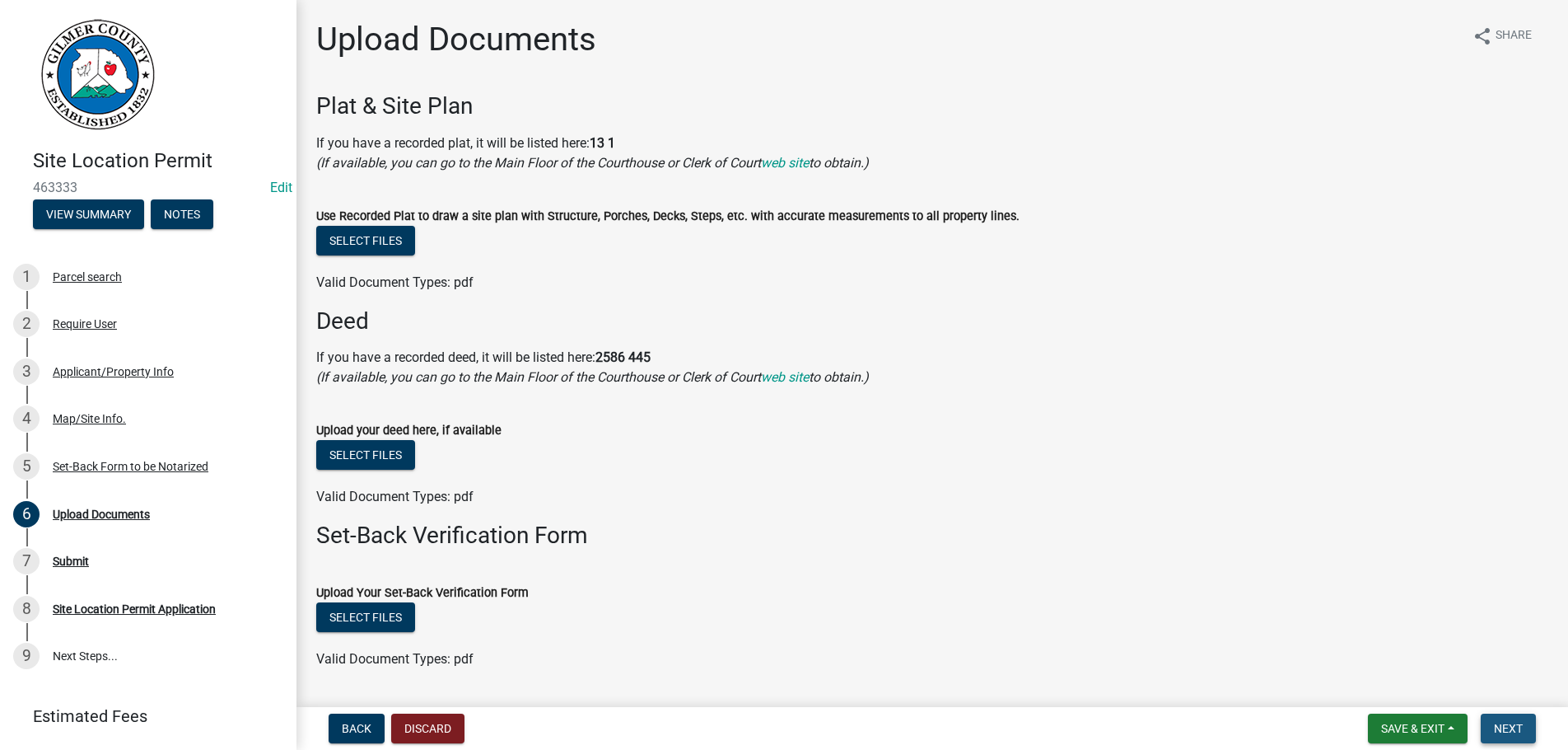
click at [1513, 724] on span "Next" at bounding box center [1508, 728] width 29 height 13
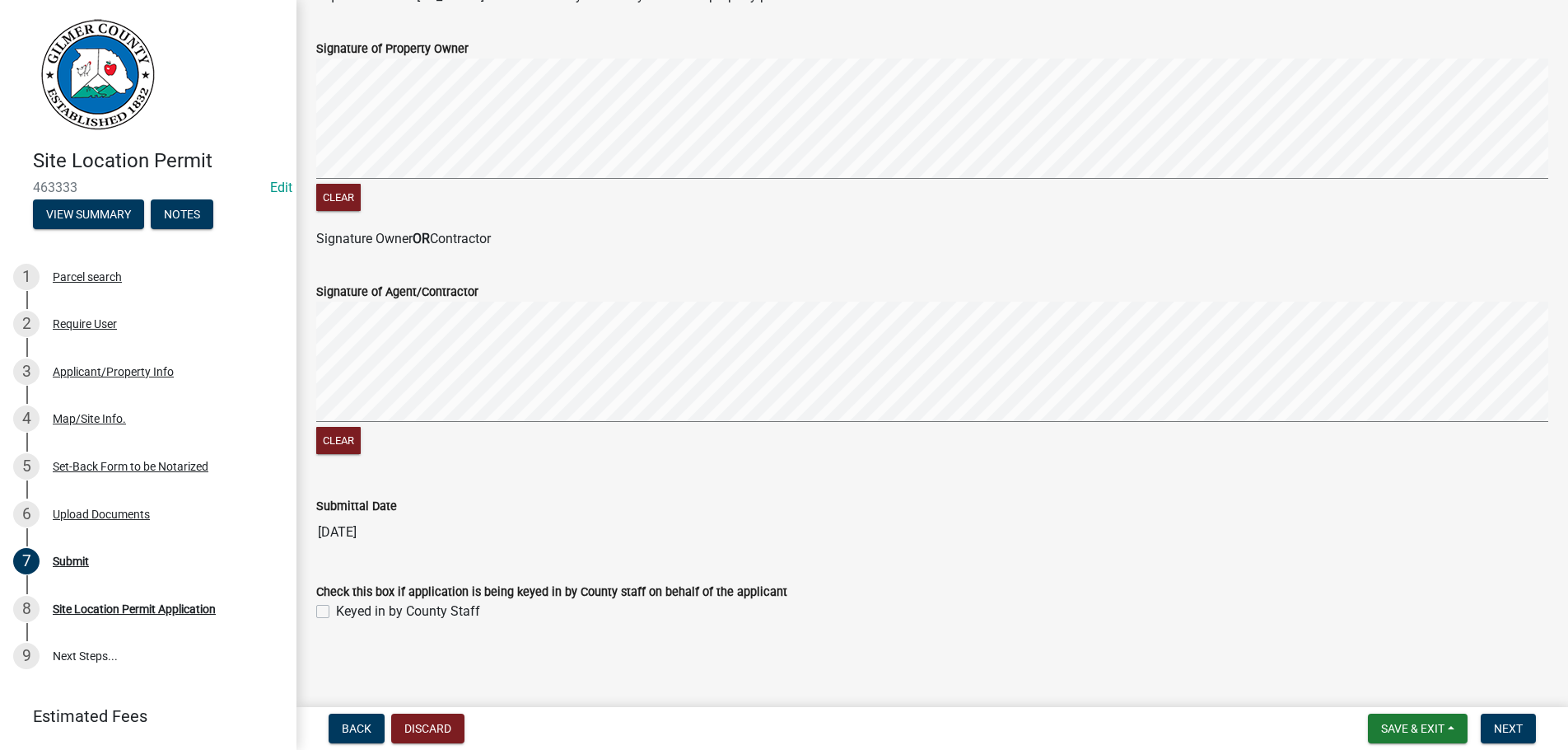
scroll to position [336, 0]
click at [336, 613] on label "Keyed in by County Staff" at bounding box center [408, 612] width 144 height 20
click at [336, 613] on input "Keyed in by County Staff" at bounding box center [341, 607] width 11 height 11
checkbox input "true"
click at [1501, 727] on span "Next" at bounding box center [1508, 728] width 29 height 13
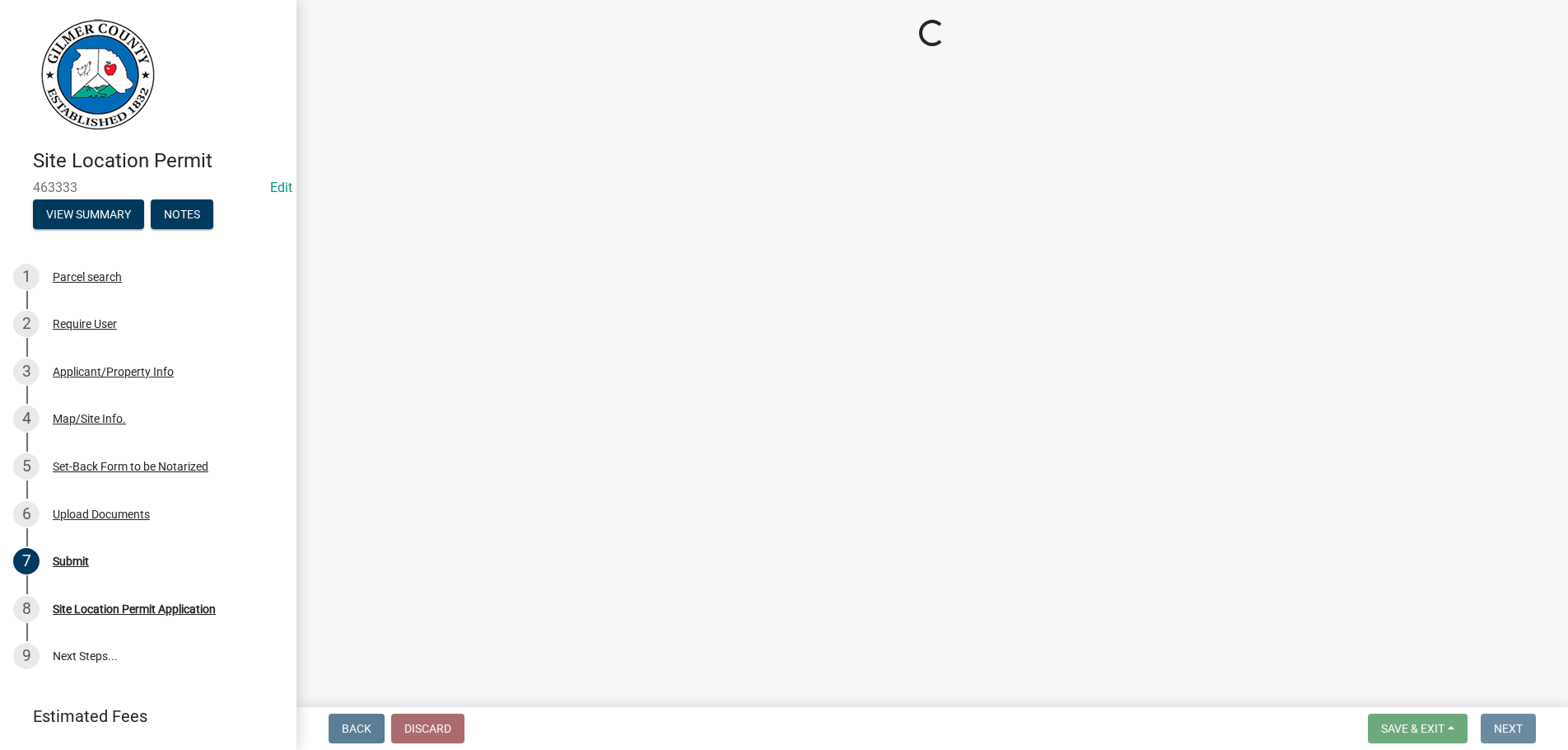
scroll to position [0, 0]
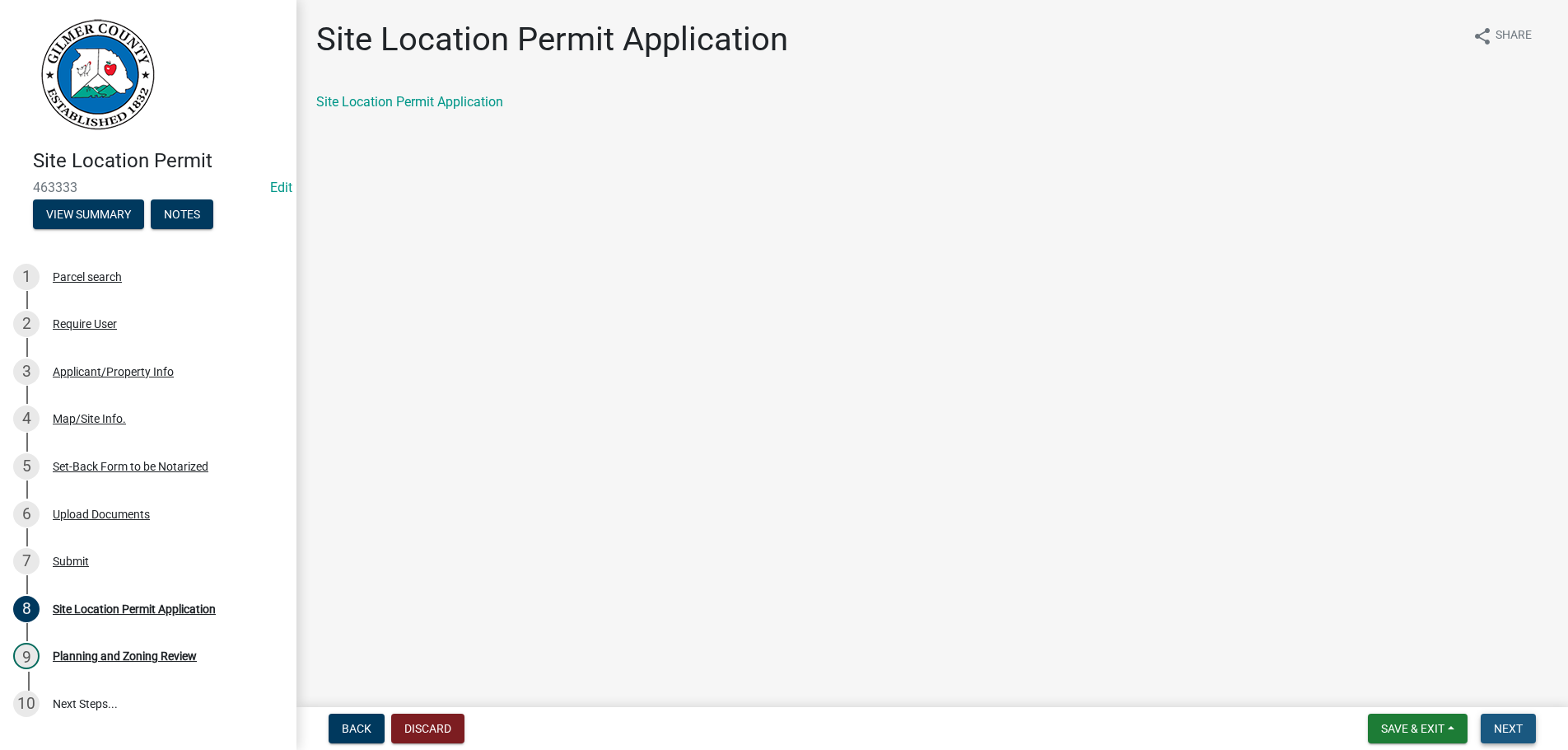
click at [1497, 724] on span "Next" at bounding box center [1508, 728] width 29 height 13
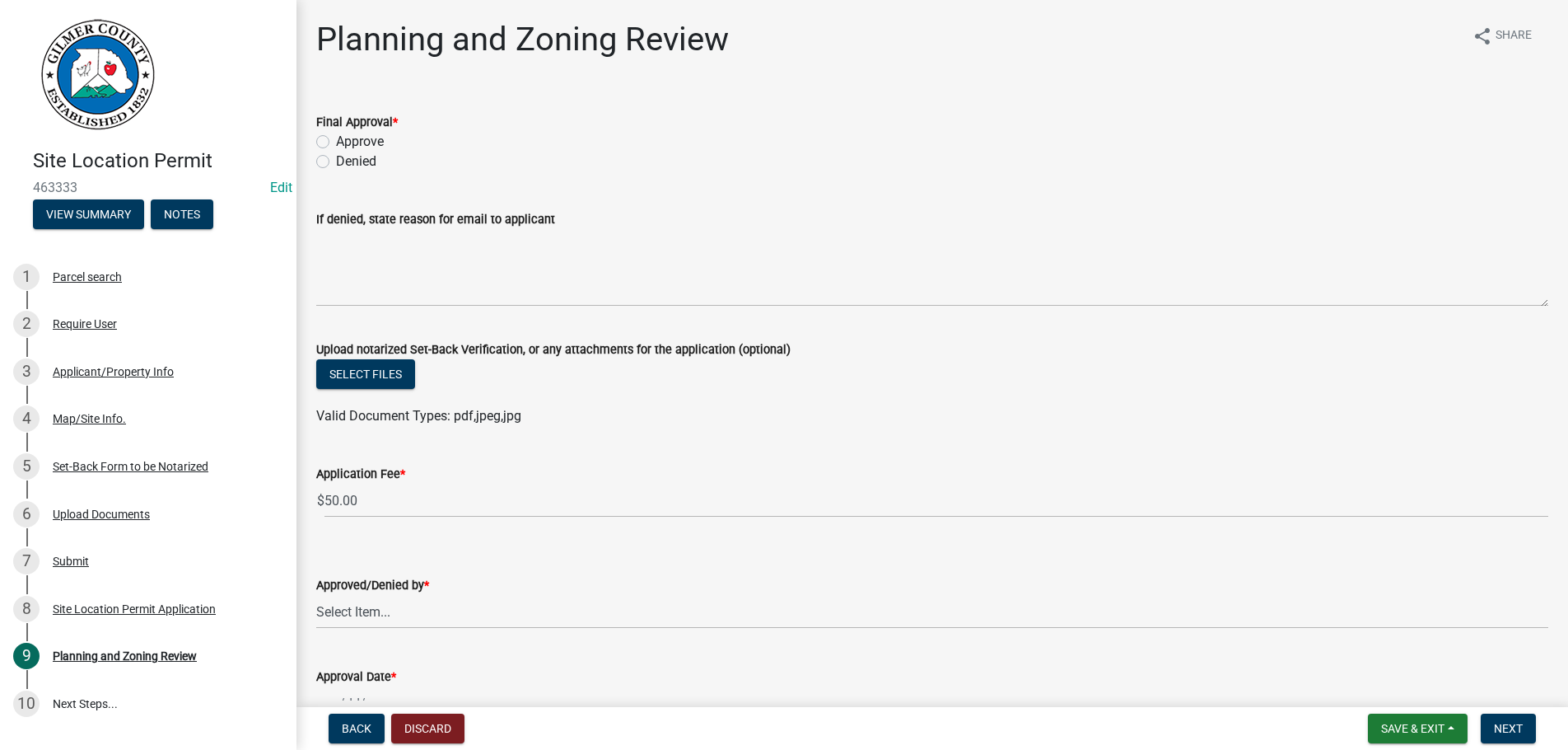
click at [336, 144] on label "Approve" at bounding box center [360, 142] width 48 height 20
click at [336, 142] on input "Approve" at bounding box center [341, 137] width 11 height 11
radio input "true"
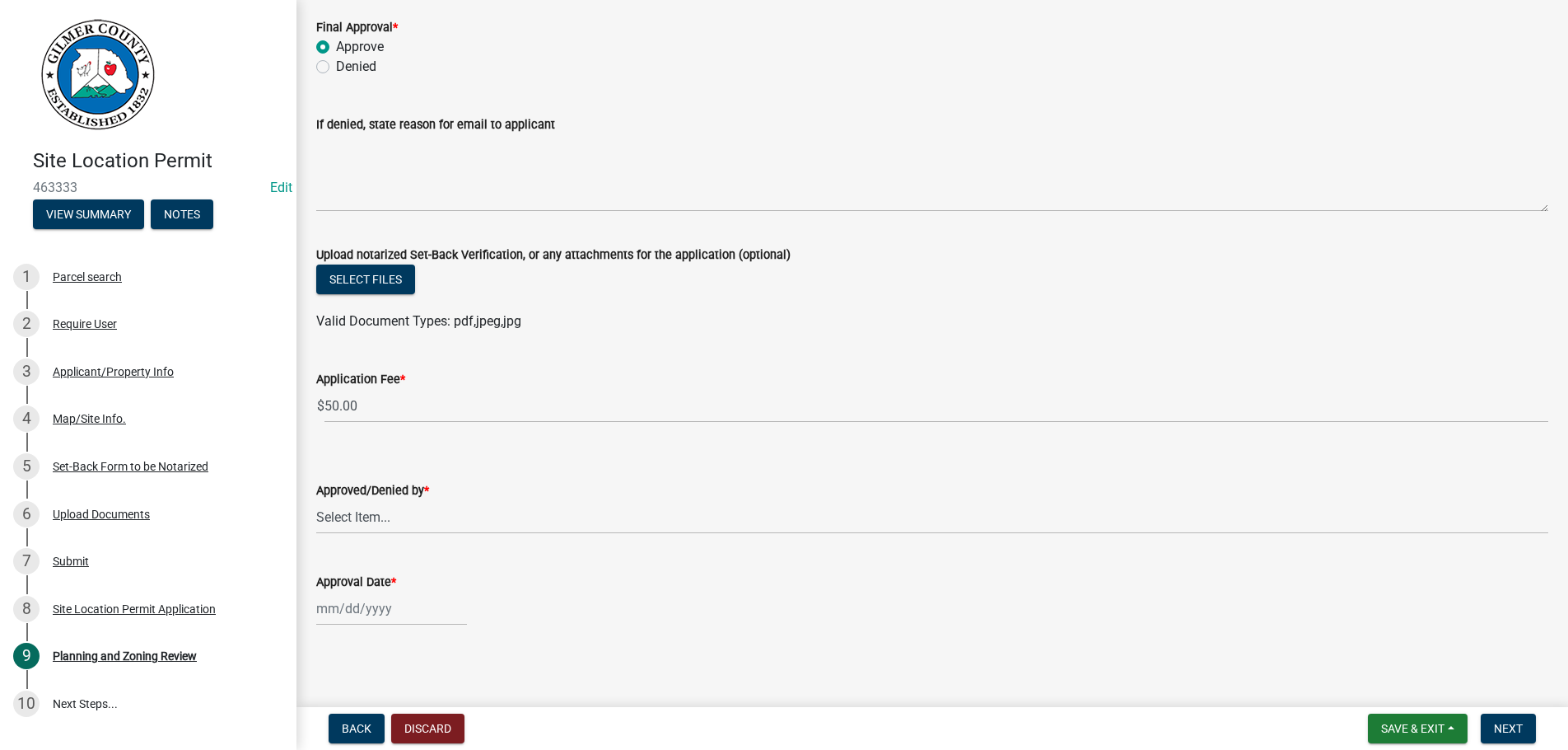
scroll to position [99, 0]
click at [316, 496] on select "Select Item... [PERSON_NAME] [PERSON_NAME] [PERSON_NAME] [PERSON_NAME] [PERSON_…" at bounding box center [932, 512] width 1232 height 34
click option "[PERSON_NAME]" at bounding box center [0, 0] width 0 height 0
select select "b44f7338-8171-40f4-83dd-b8ba3065c966"
select select "8"
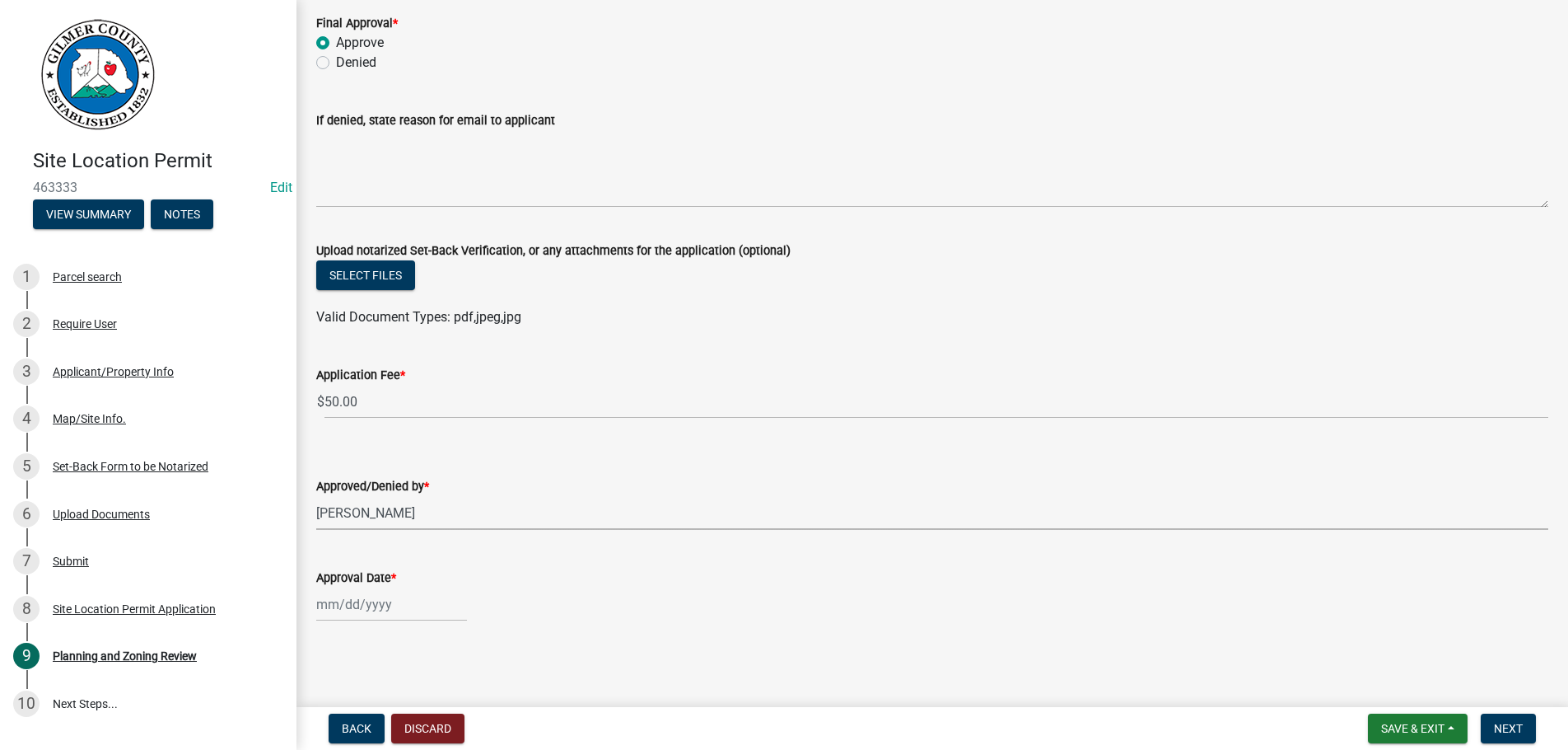
select select "2025"
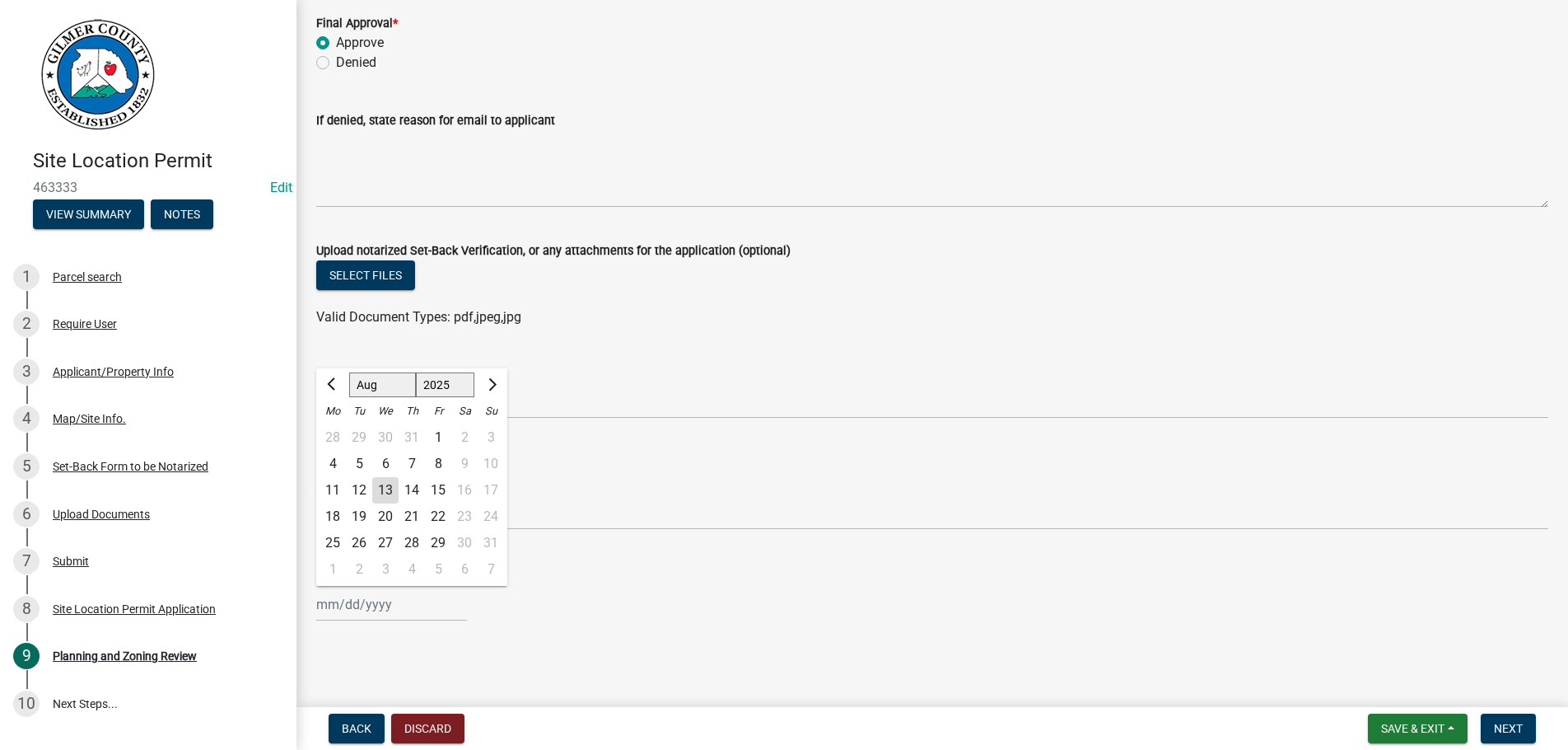
type input "[DATE]"
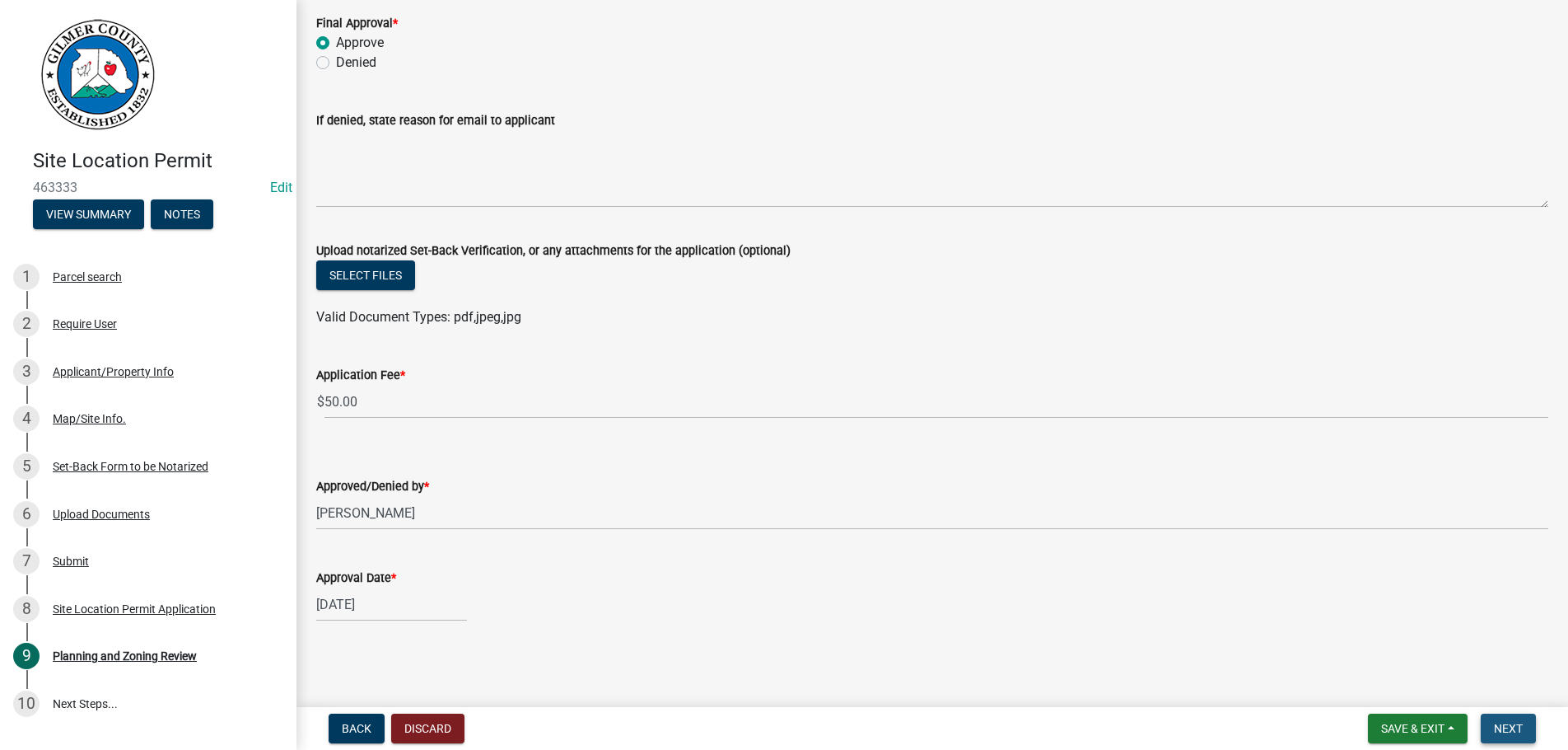
click at [1501, 721] on button "Next" at bounding box center [1508, 728] width 55 height 30
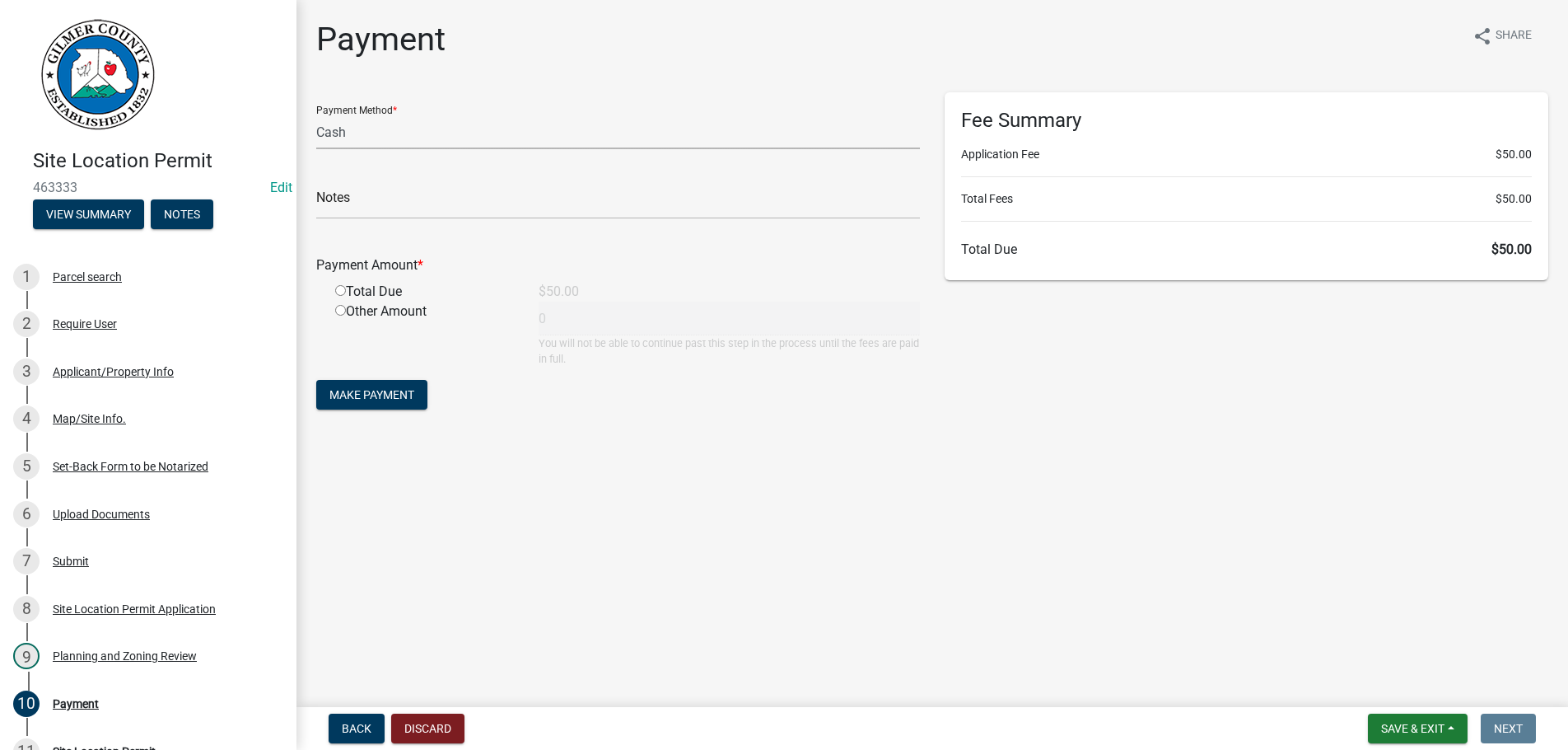
click at [316, 115] on select "Credit Card POS Check Cash" at bounding box center [618, 132] width 604 height 34
select select "1: 0"
click option "Check" at bounding box center [0, 0] width 0 height 0
click at [439, 207] on input "text" at bounding box center [618, 202] width 604 height 34
type input "1005"
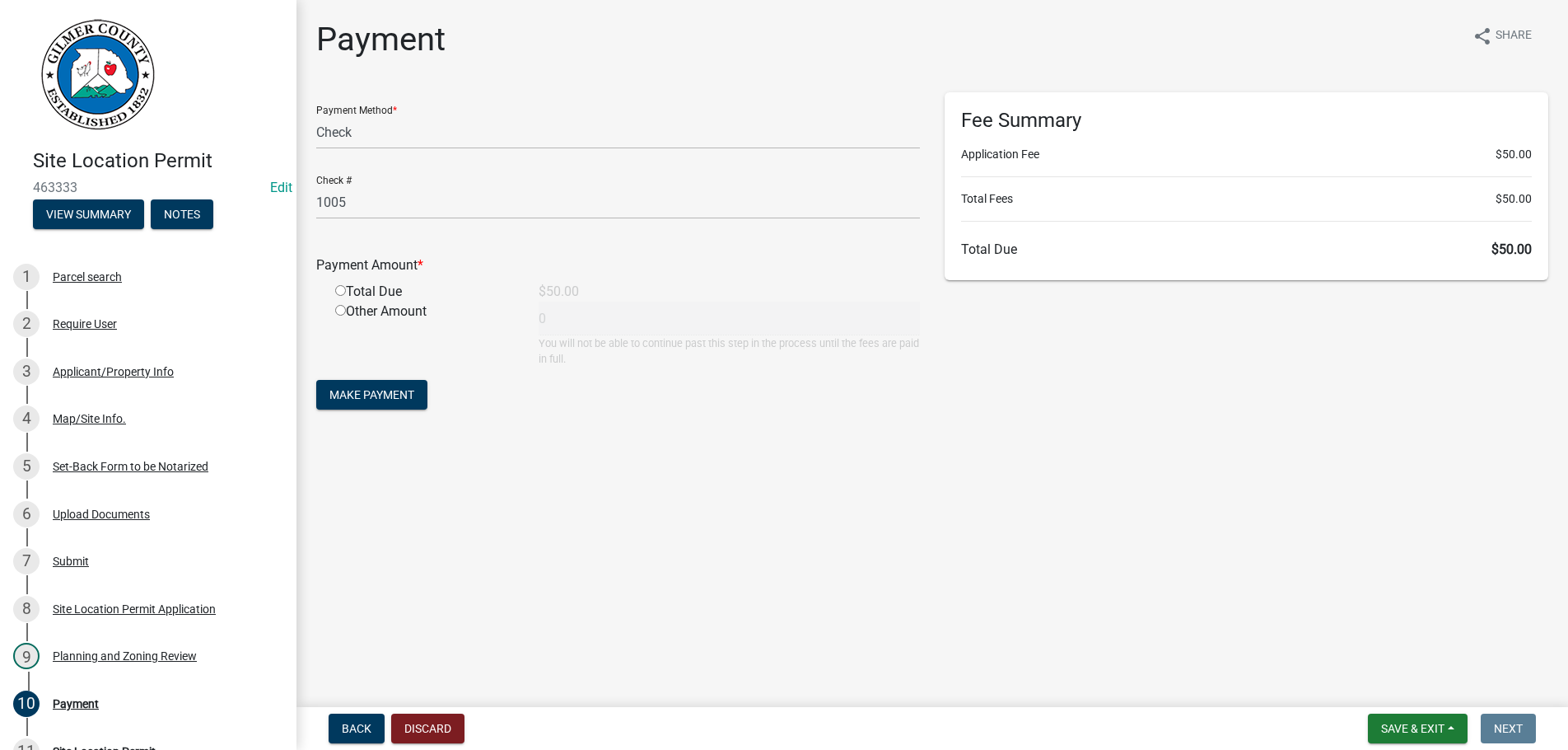
click at [335, 285] on input "radio" at bounding box center [340, 290] width 11 height 11
radio input "true"
type input "50"
click at [316, 380] on button "Make Payment" at bounding box center [372, 395] width 111 height 30
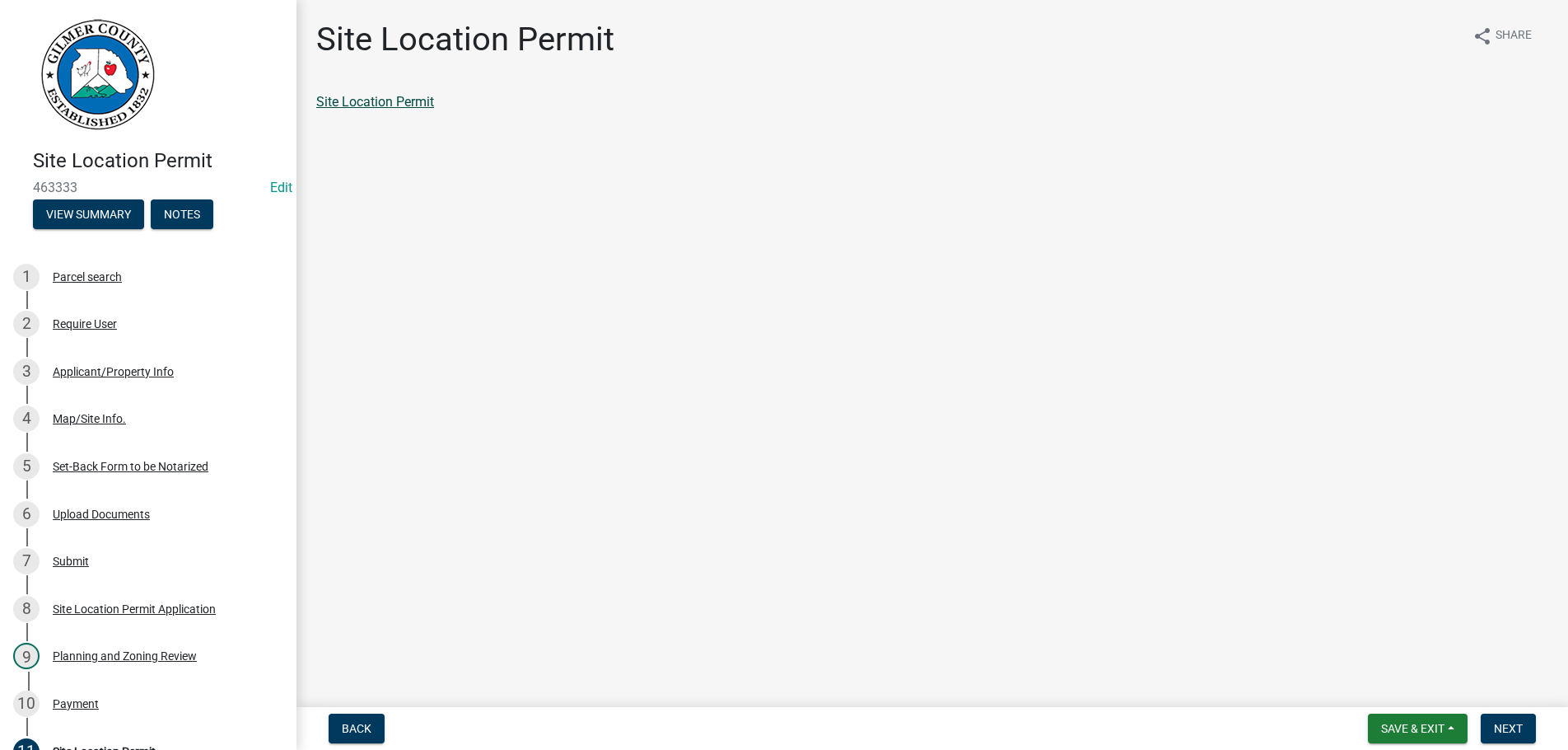
click at [345, 95] on link "Site Location Permit" at bounding box center [375, 101] width 117 height 16
click at [1509, 725] on span "Next" at bounding box center [1508, 728] width 29 height 13
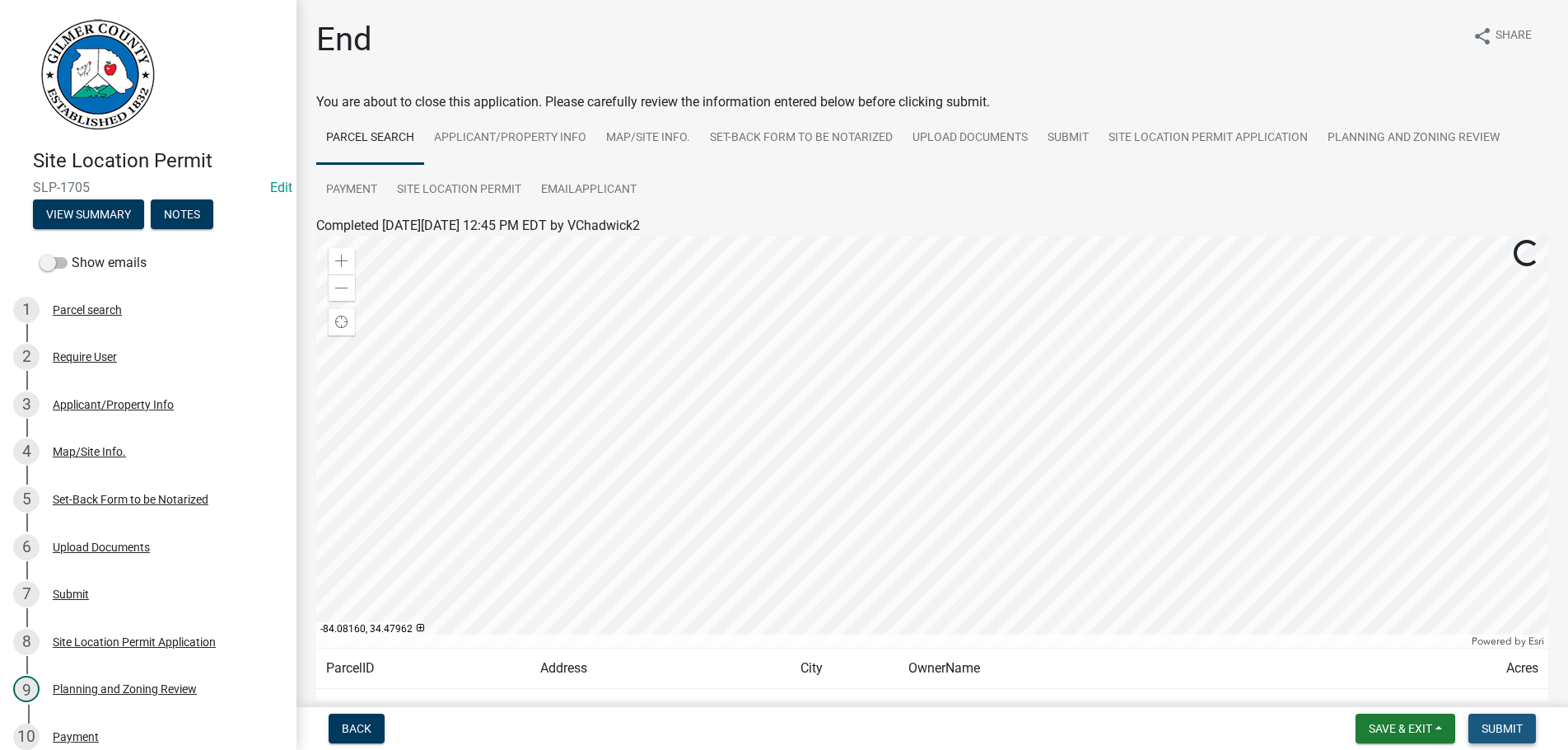
click at [1482, 724] on span "Submit" at bounding box center [1503, 728] width 41 height 13
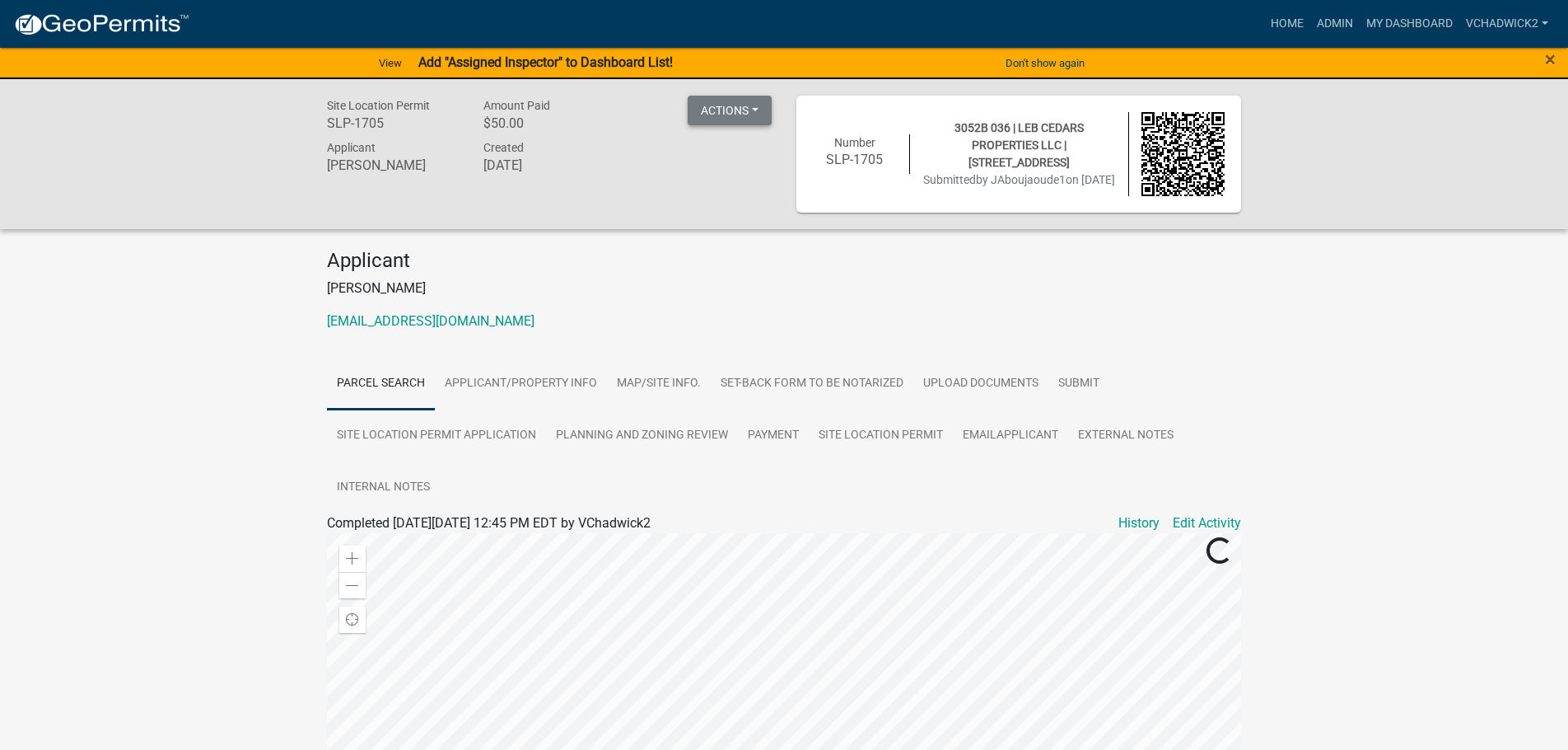
click at [736, 111] on button "Actions" at bounding box center [730, 110] width 84 height 30
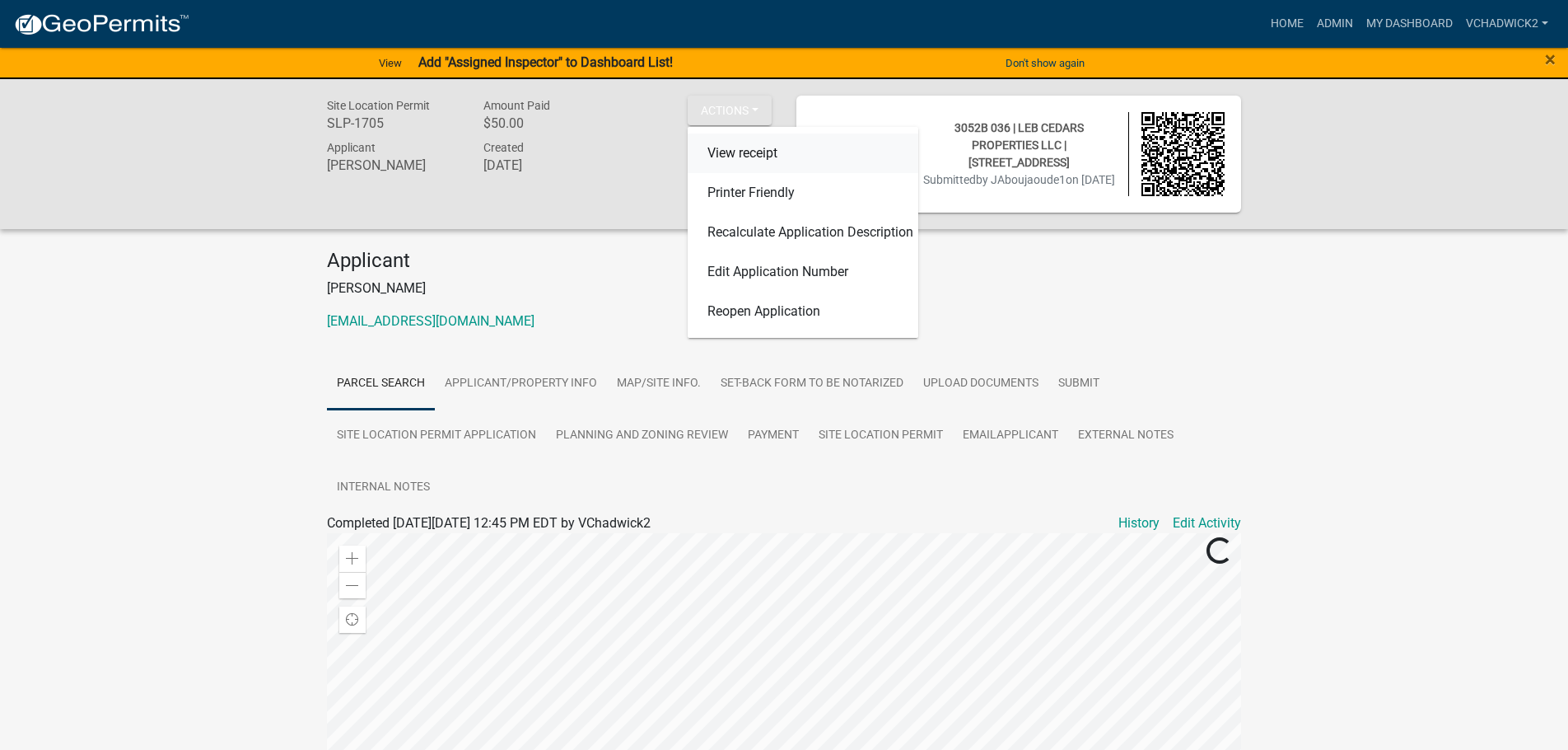
click at [729, 152] on link "View receipt" at bounding box center [803, 153] width 231 height 40
